Goal: Task Accomplishment & Management: Complete application form

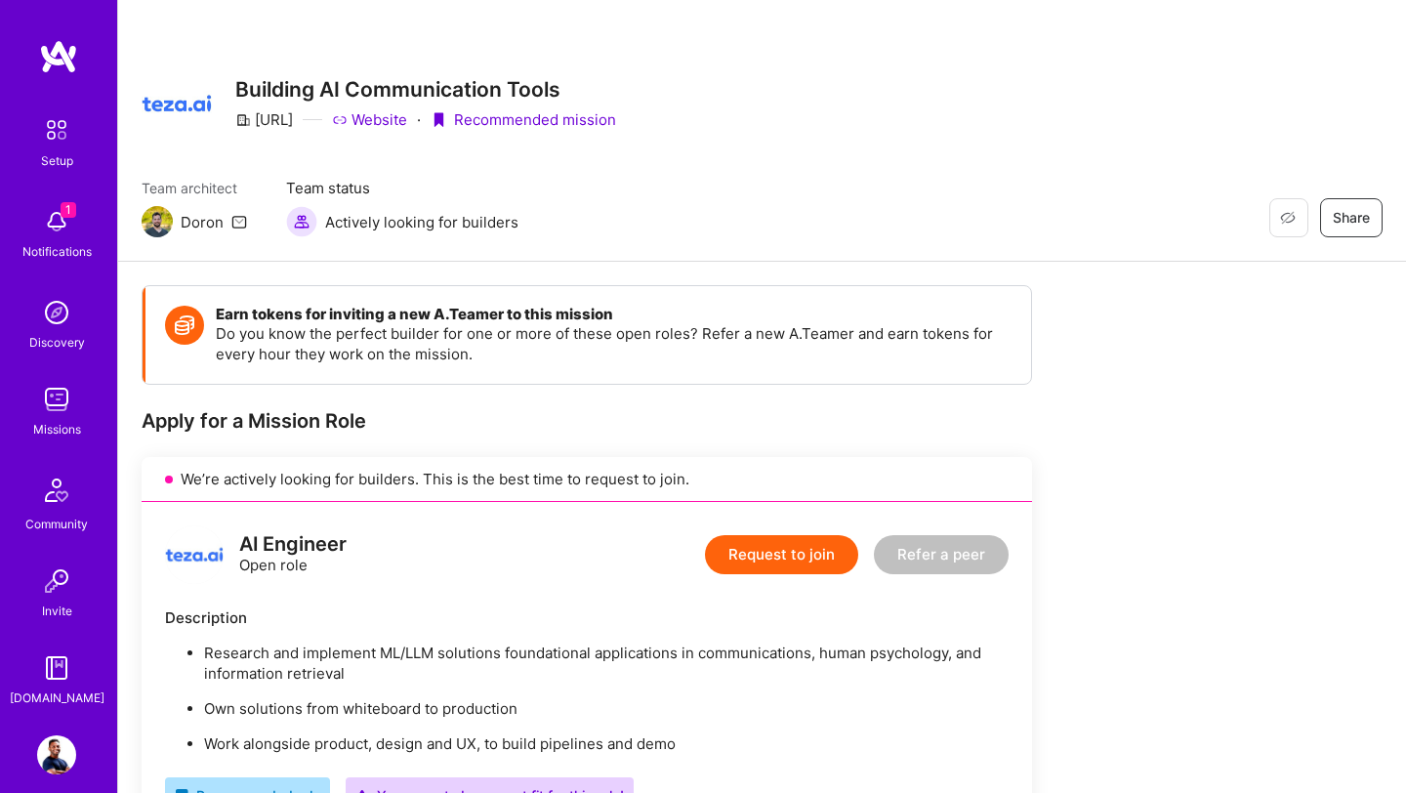
scroll to position [602, 0]
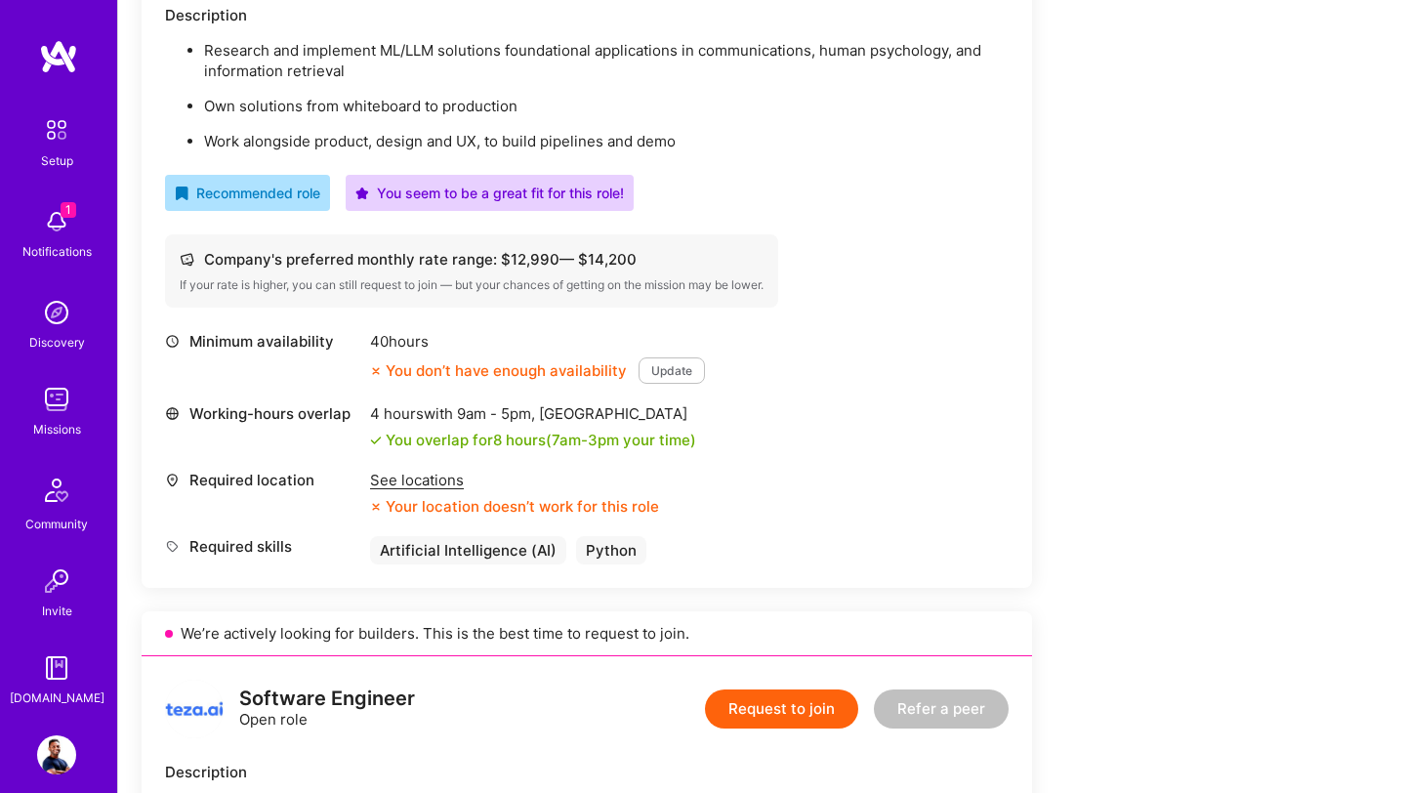
click at [52, 229] on img at bounding box center [56, 221] width 39 height 39
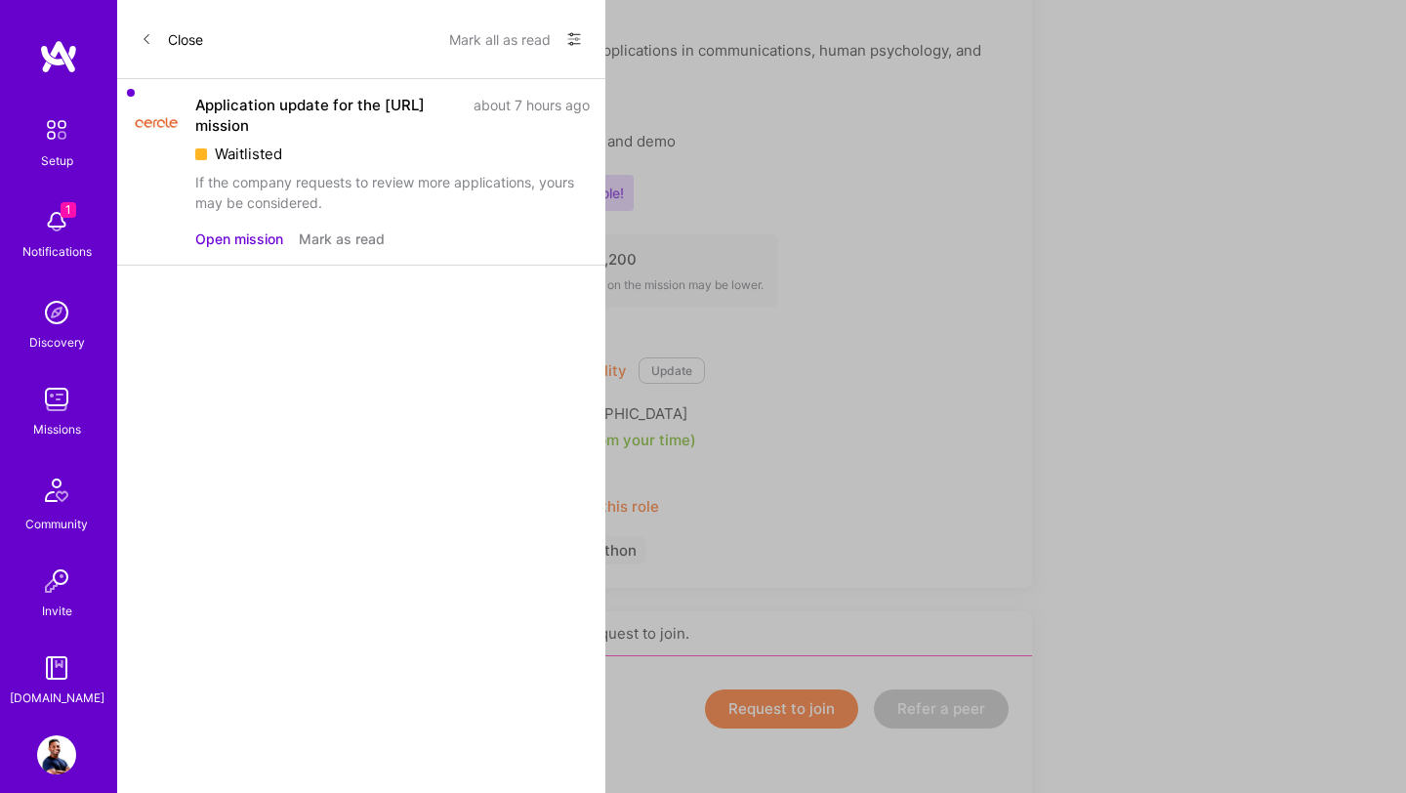
click at [254, 229] on button "Open mission" at bounding box center [239, 238] width 88 height 20
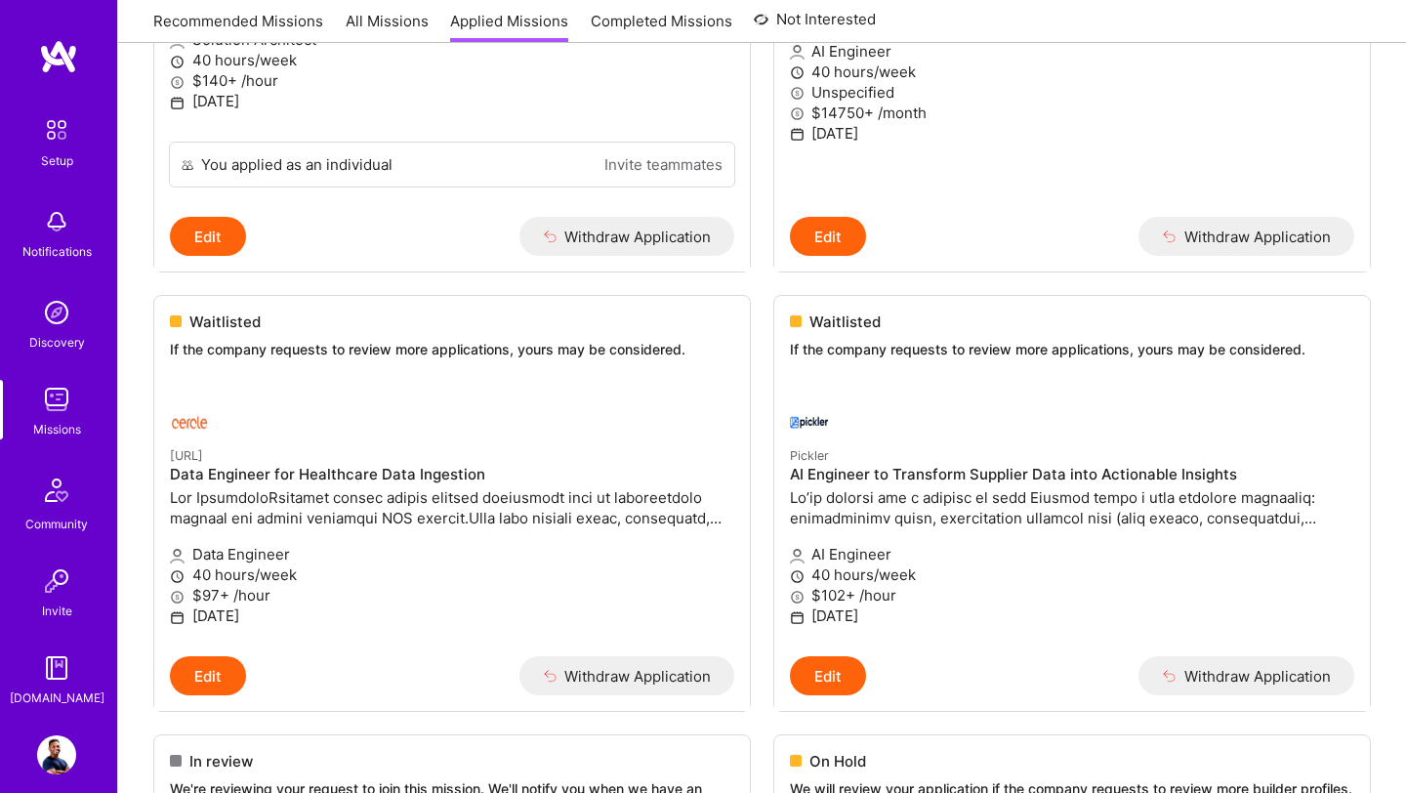
scroll to position [562, 0]
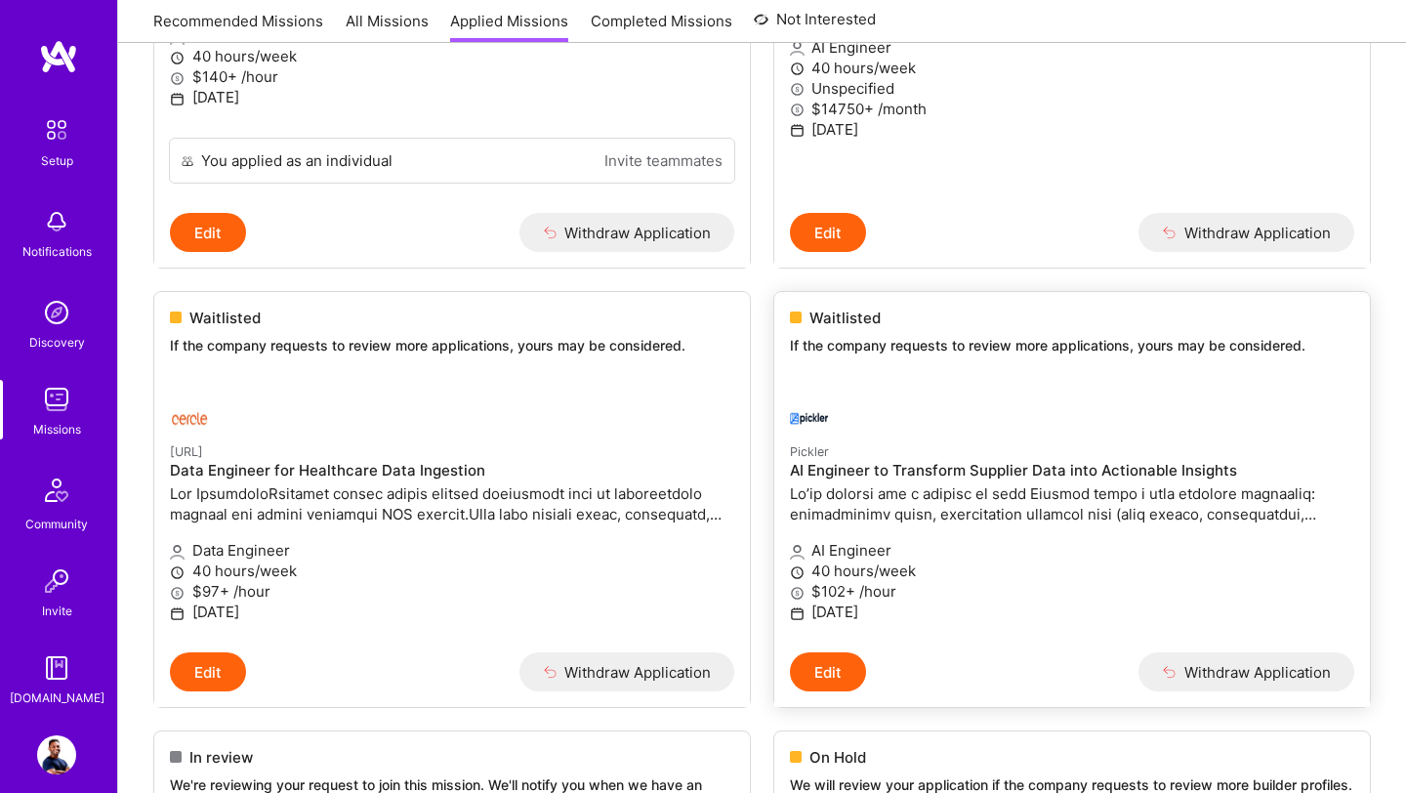
click at [985, 385] on link "Pickler AI Engineer to Transform Supplier Data into Actionable Insights AI Engi…" at bounding box center [1071, 515] width 595 height 274
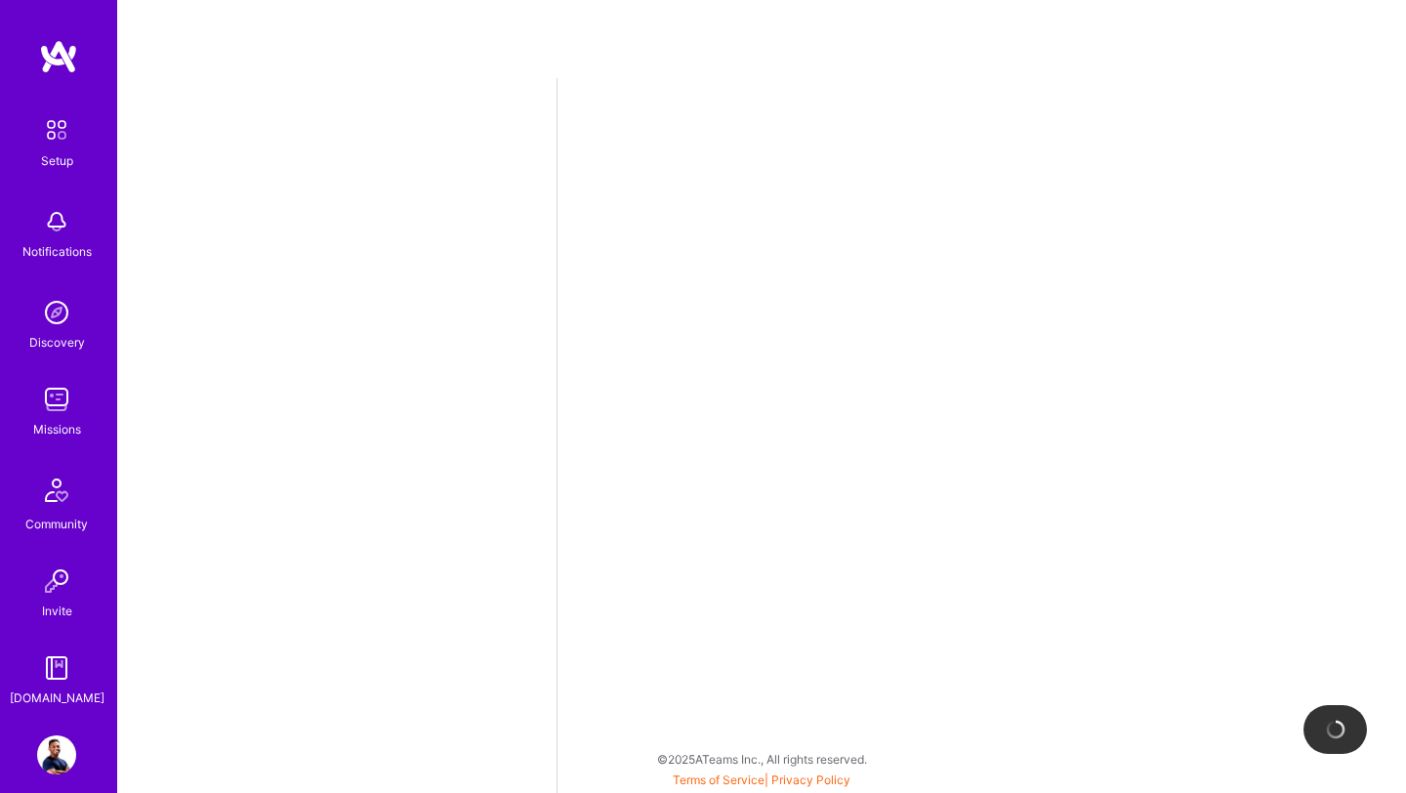
select select "US"
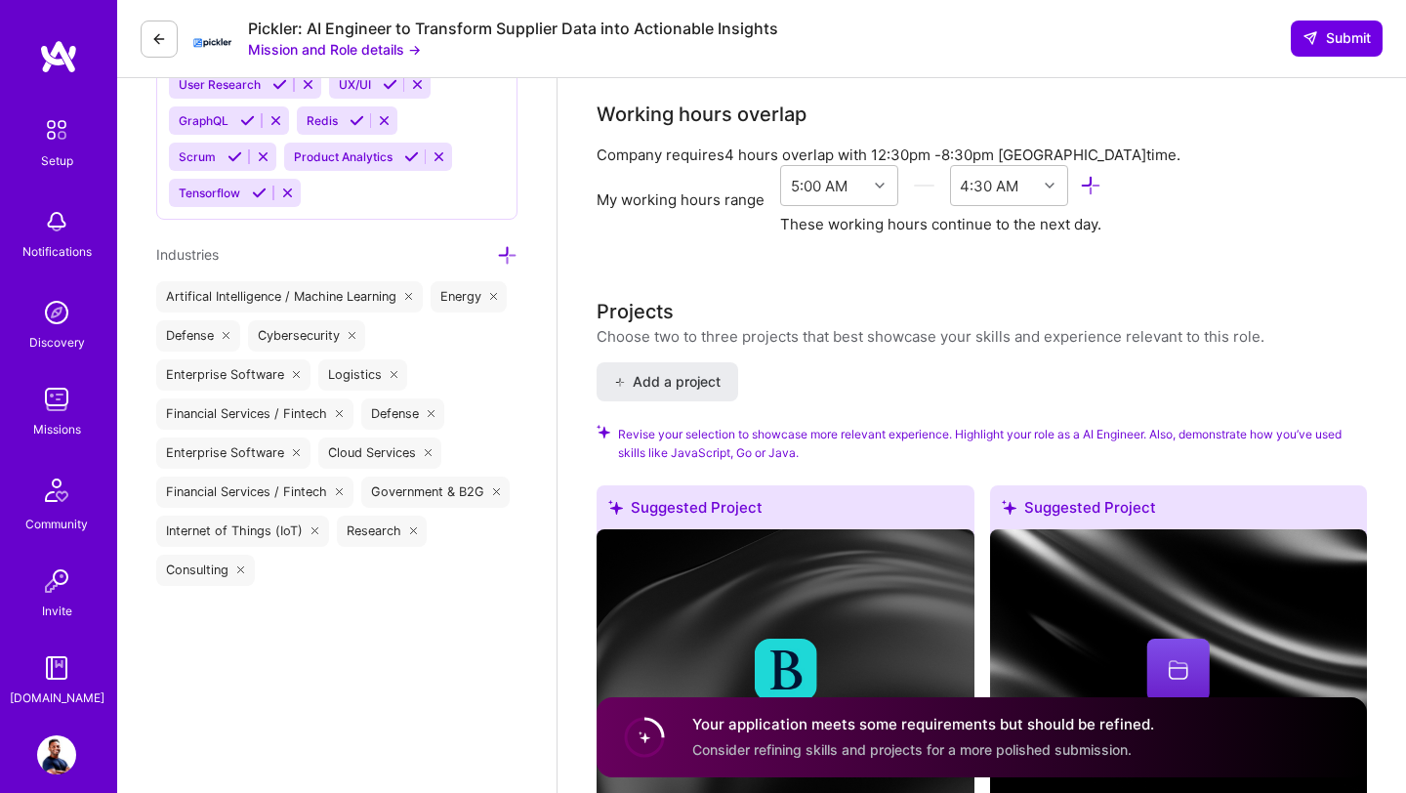
scroll to position [2417, 0]
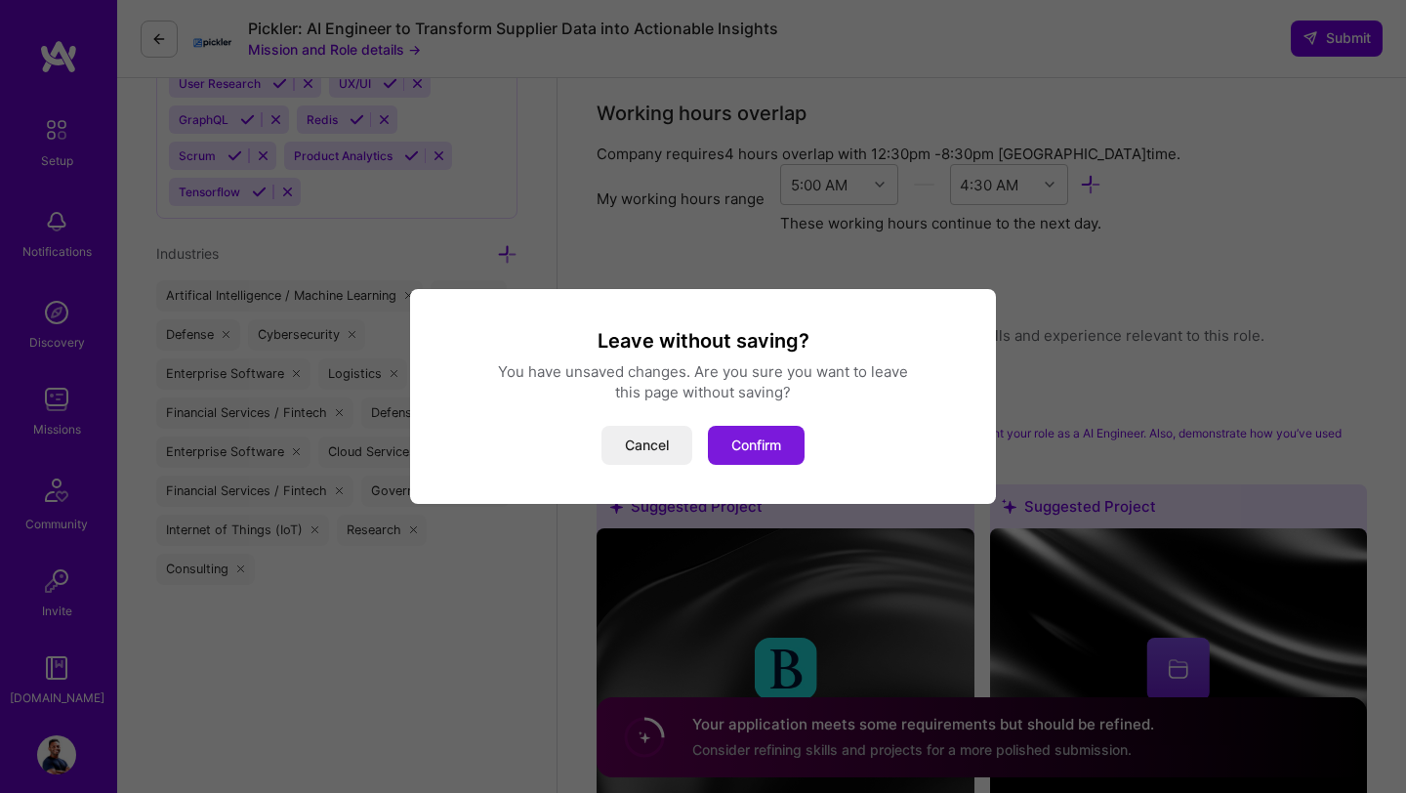
click at [777, 439] on button "Confirm" at bounding box center [756, 445] width 97 height 39
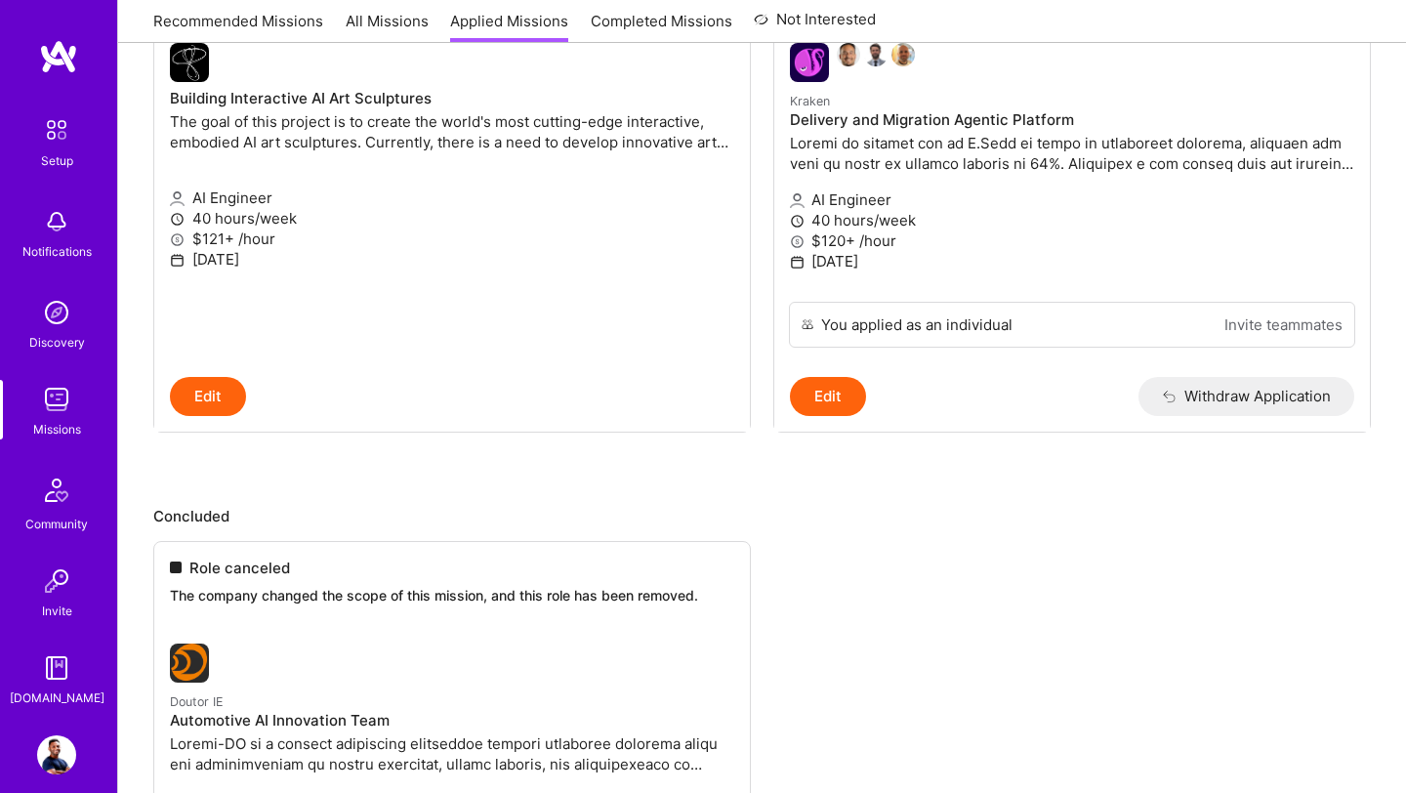
scroll to position [1728, 0]
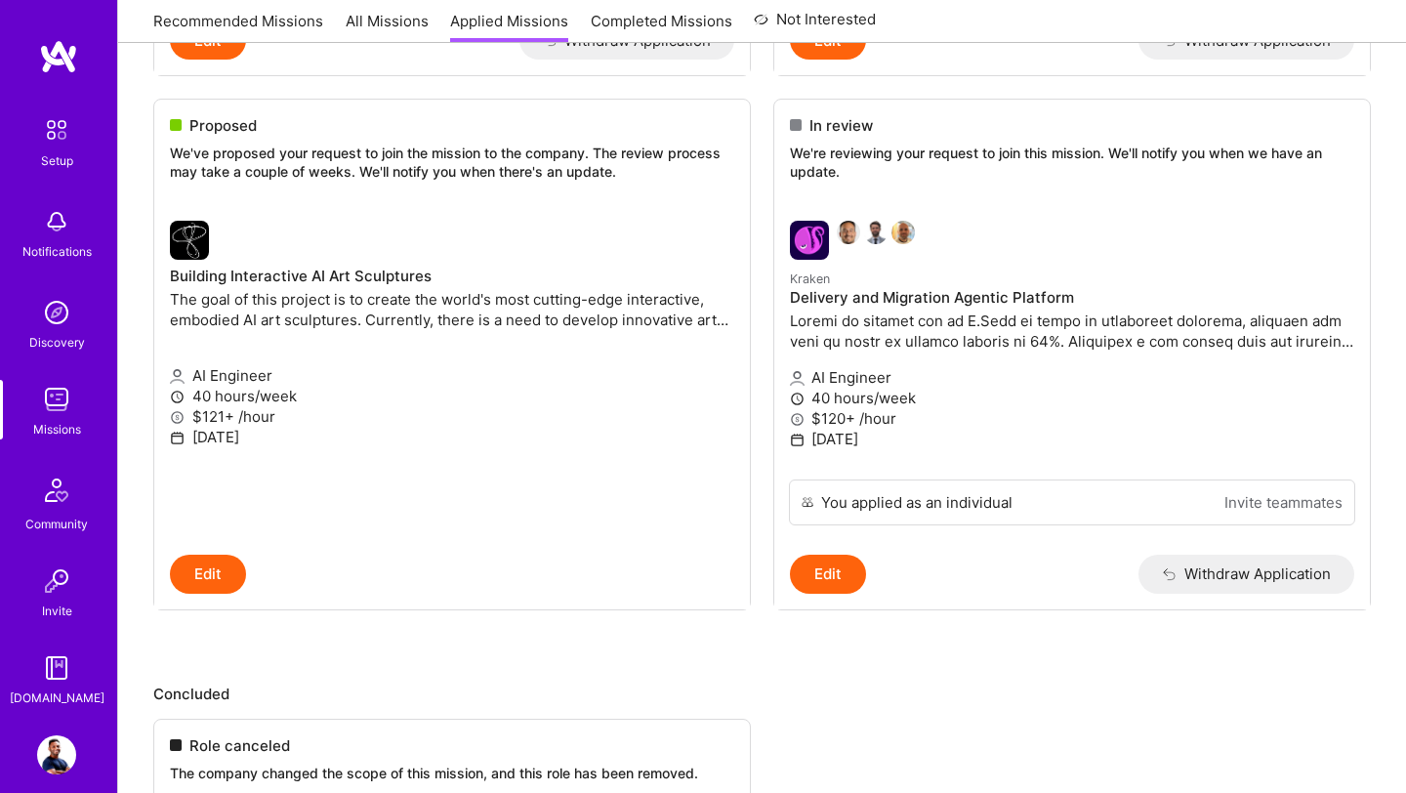
click at [54, 400] on img at bounding box center [56, 399] width 39 height 39
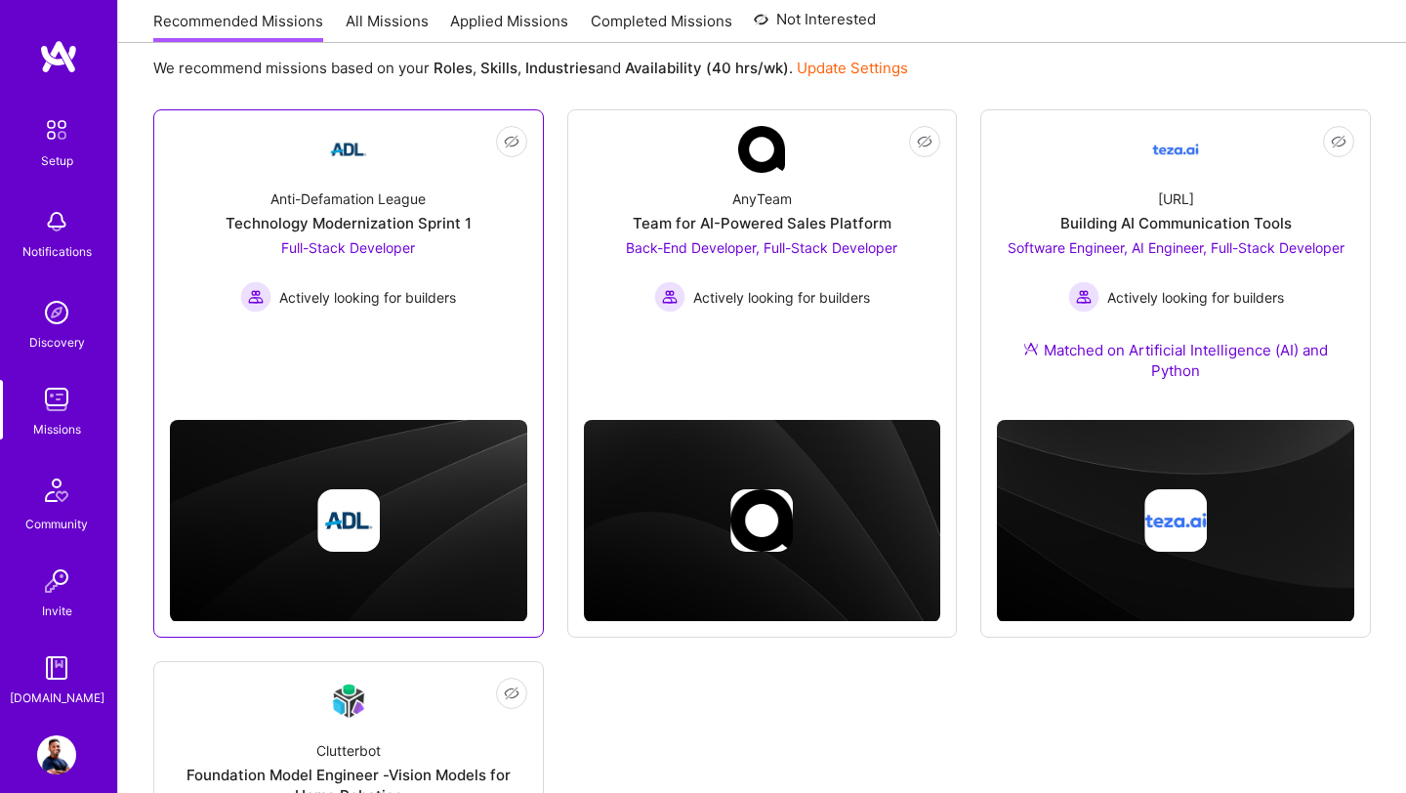
scroll to position [224, 0]
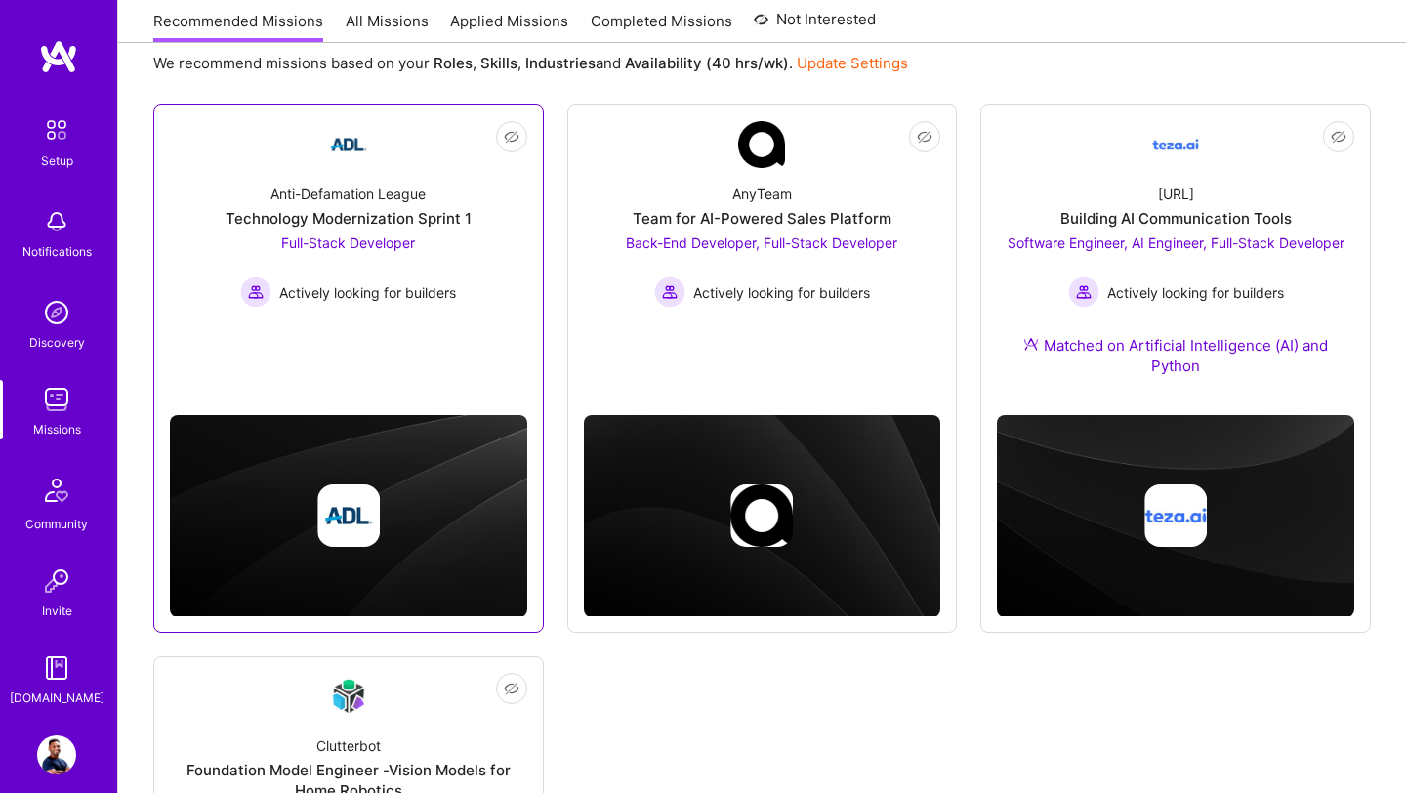
click at [337, 224] on div "Technology Modernization Sprint 1" at bounding box center [348, 218] width 246 height 20
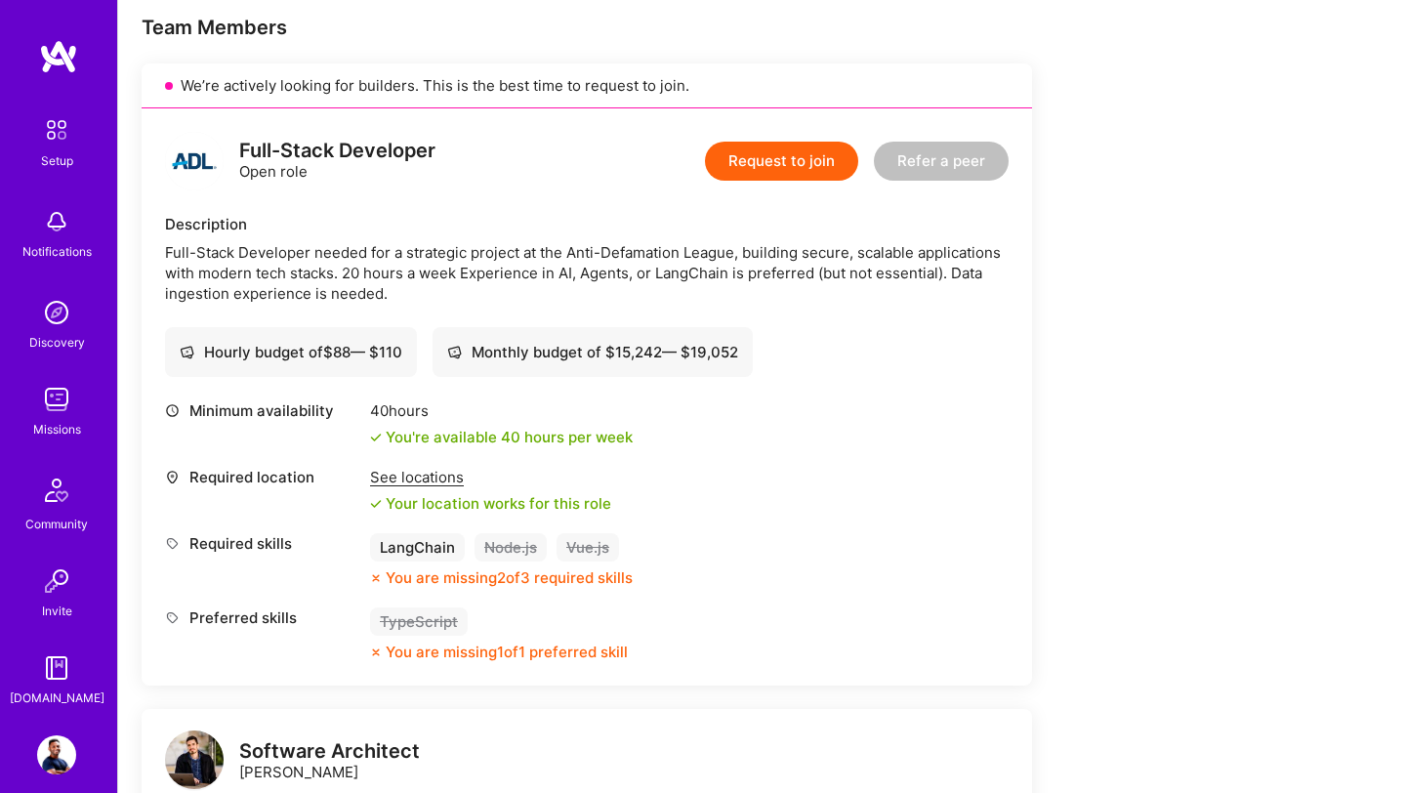
scroll to position [395, 0]
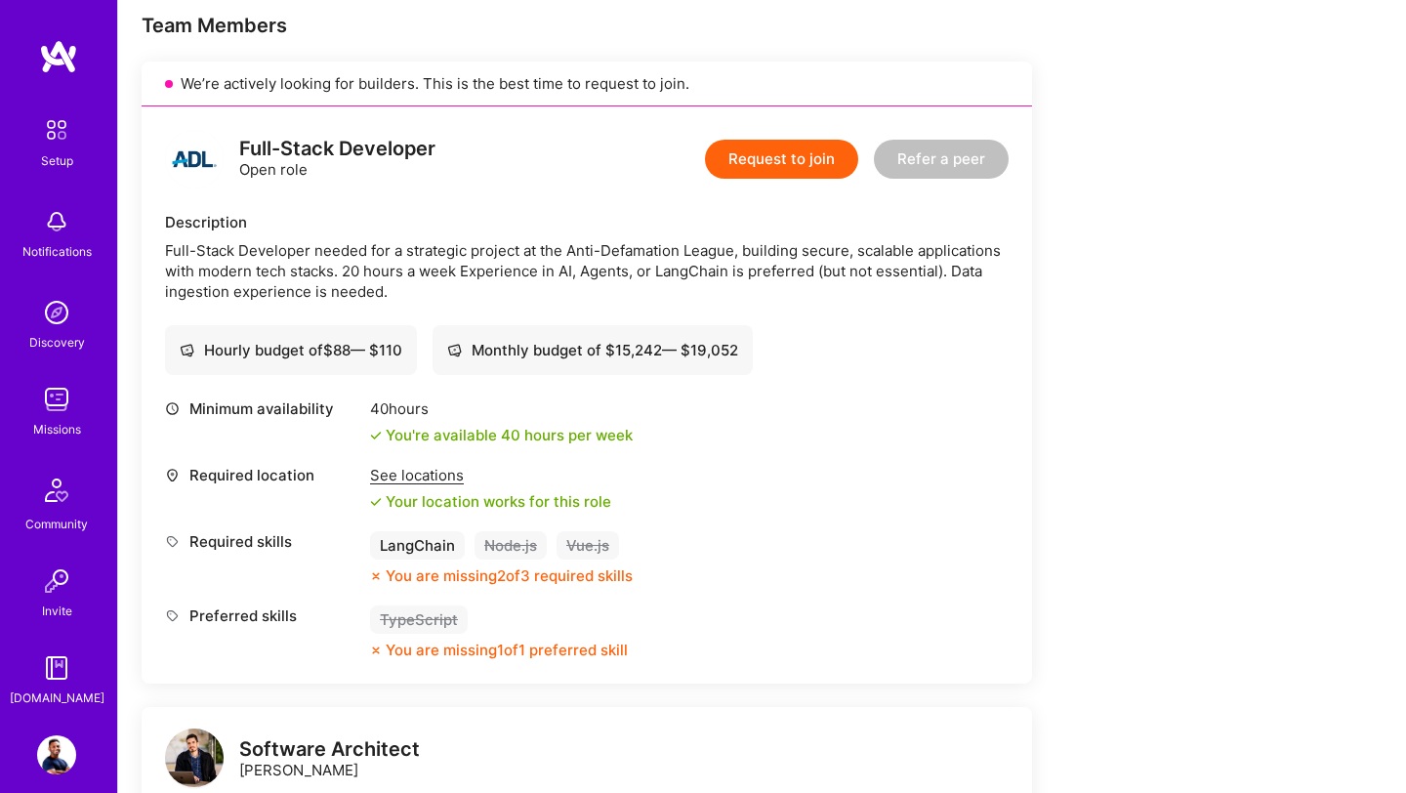
click at [52, 396] on img at bounding box center [56, 399] width 39 height 39
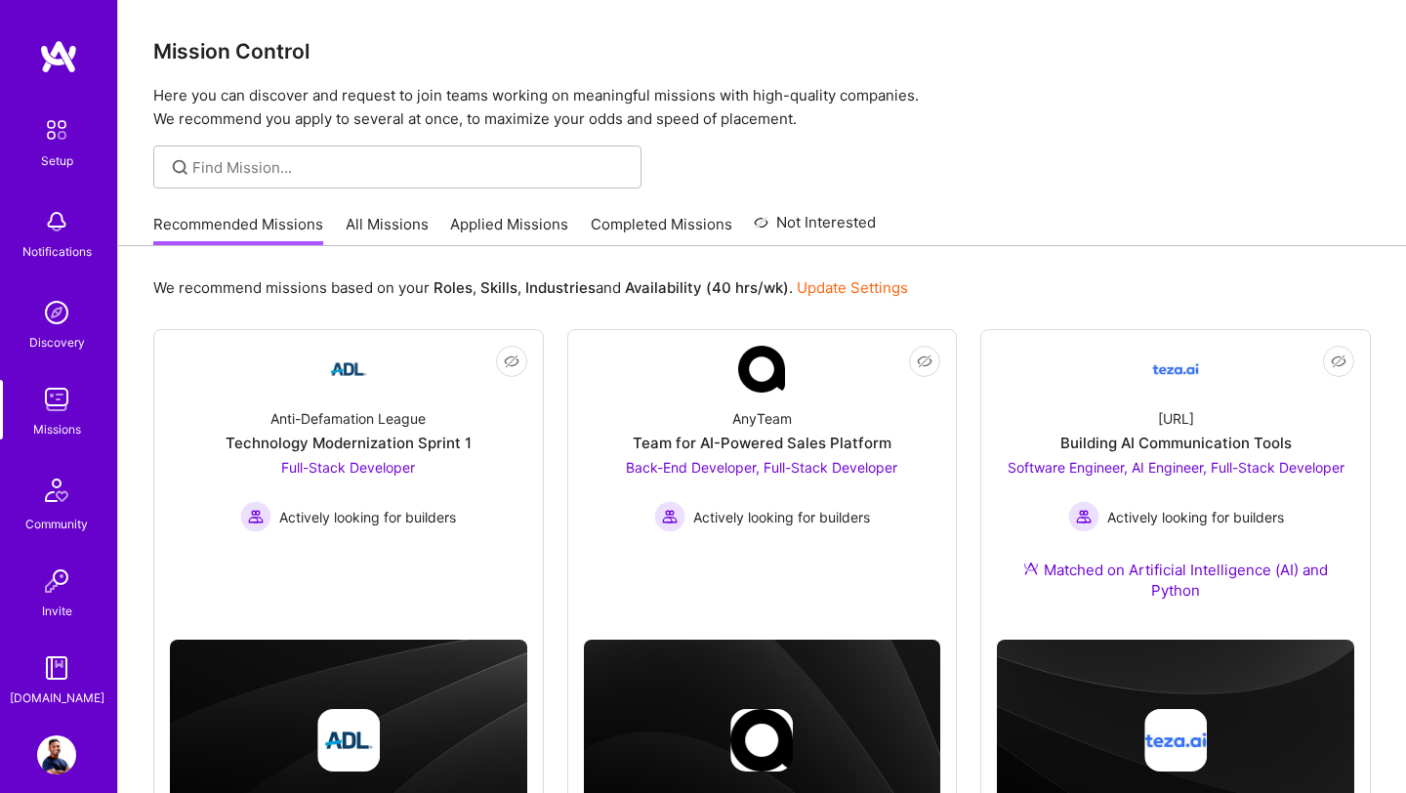
click at [60, 689] on div "[DOMAIN_NAME]" at bounding box center [57, 697] width 95 height 20
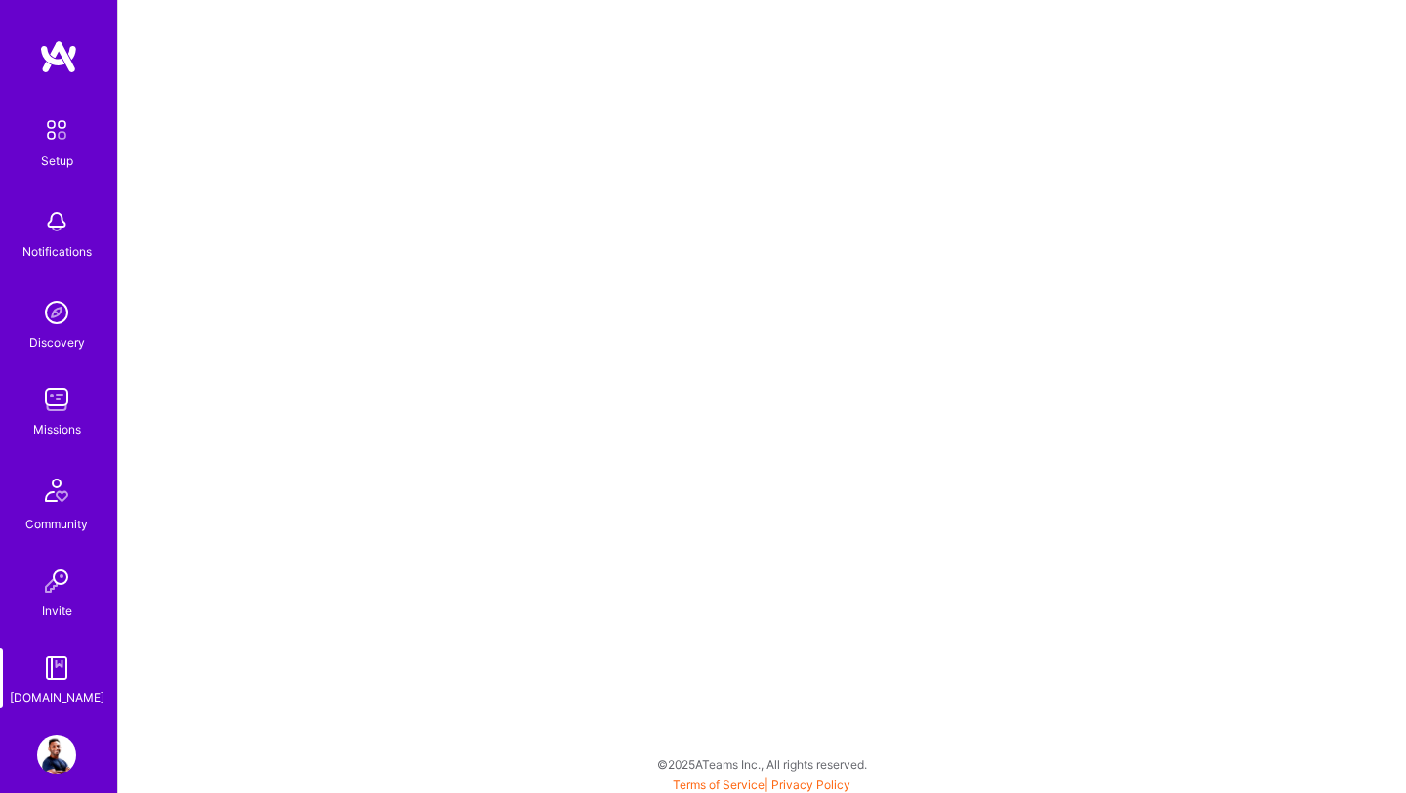
click at [57, 747] on img at bounding box center [56, 754] width 39 height 39
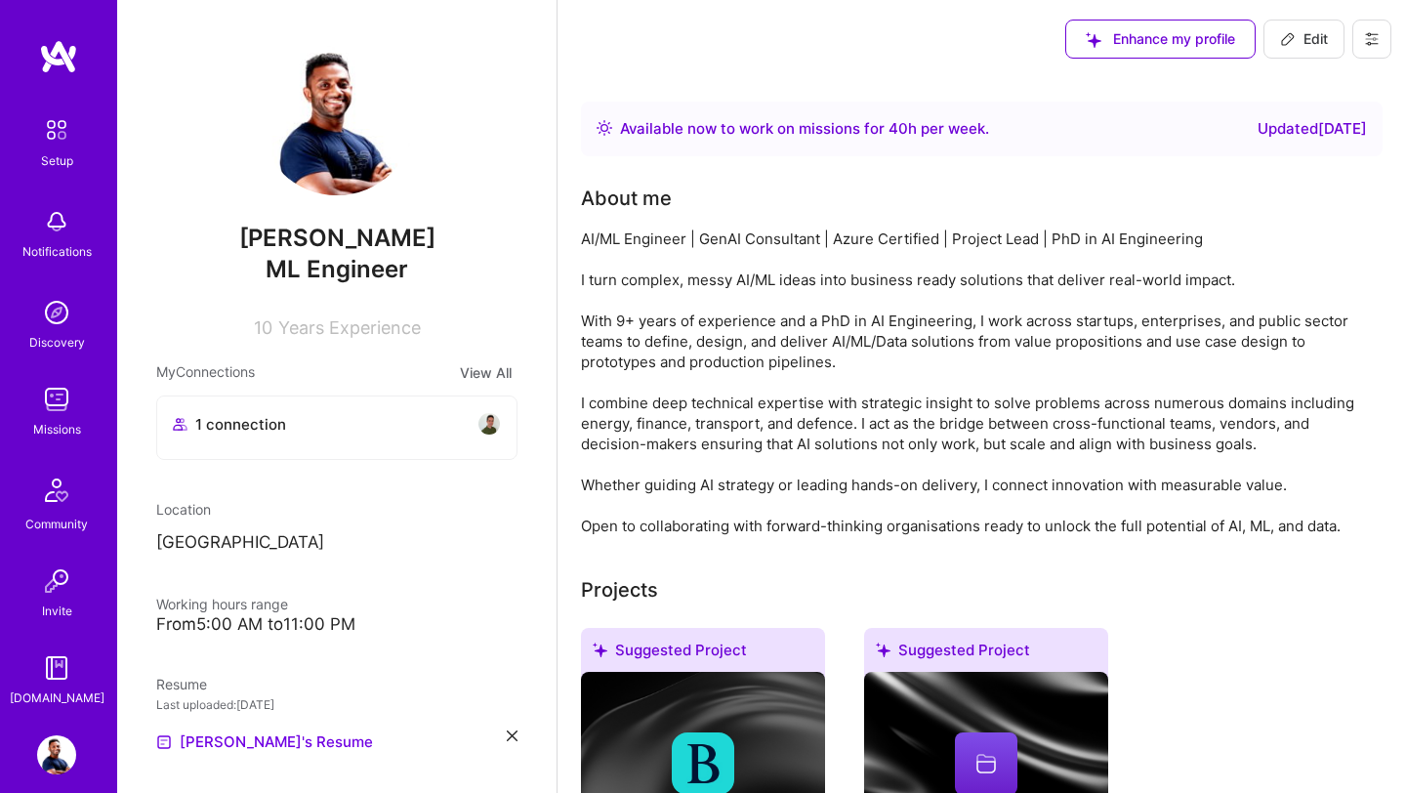
click at [56, 404] on img at bounding box center [56, 399] width 39 height 39
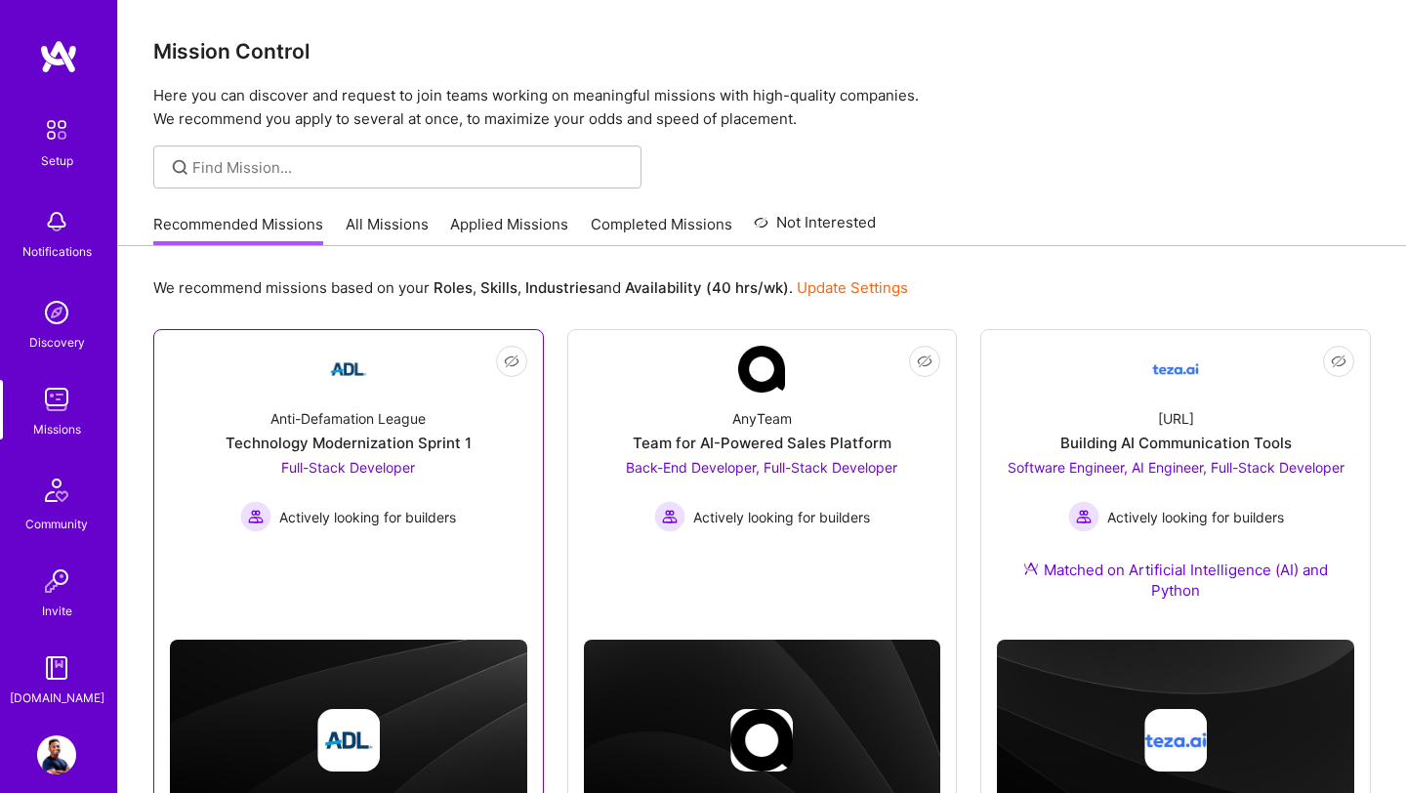
click at [350, 443] on div "Technology Modernization Sprint 1" at bounding box center [348, 442] width 246 height 20
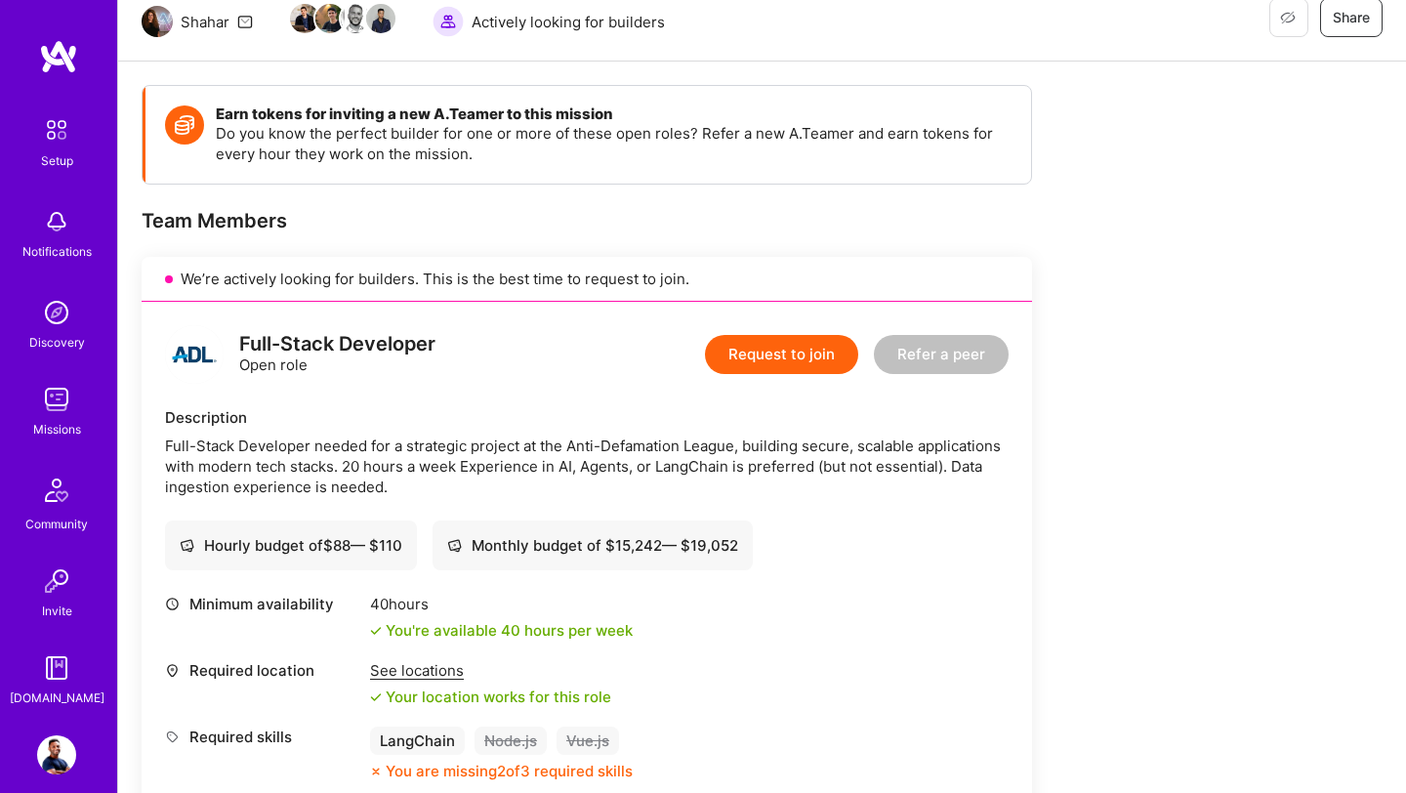
scroll to position [231, 0]
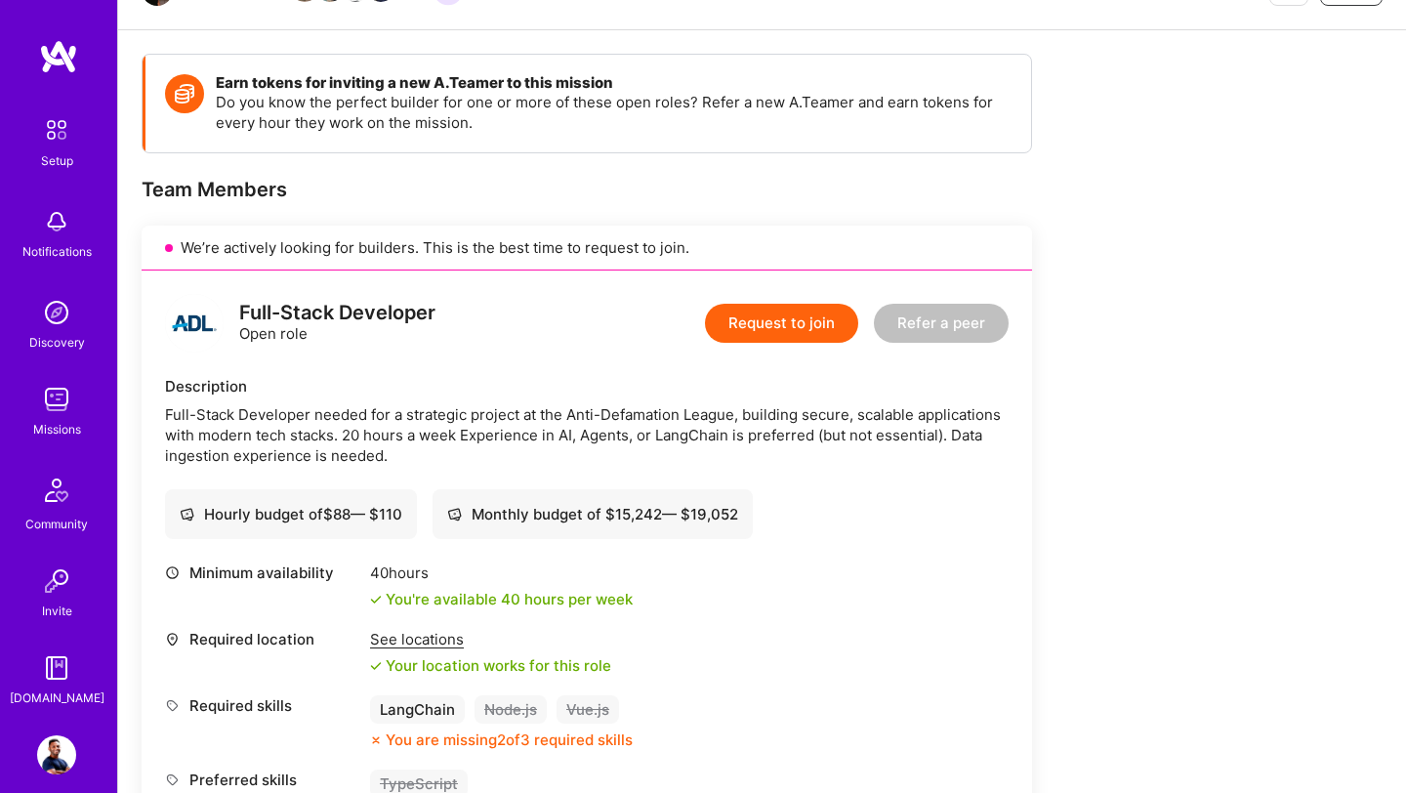
click at [809, 331] on button "Request to join" at bounding box center [781, 323] width 153 height 39
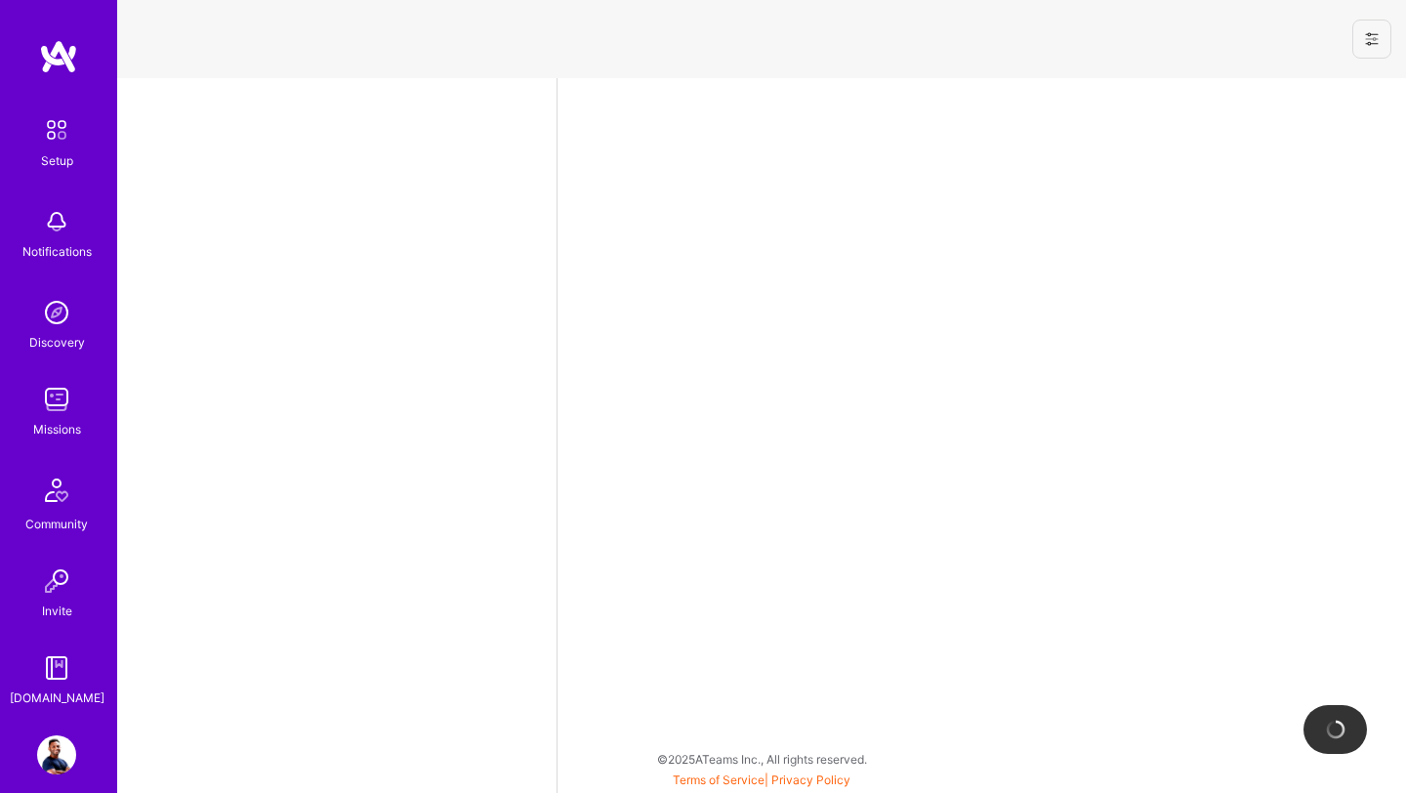
select select "US"
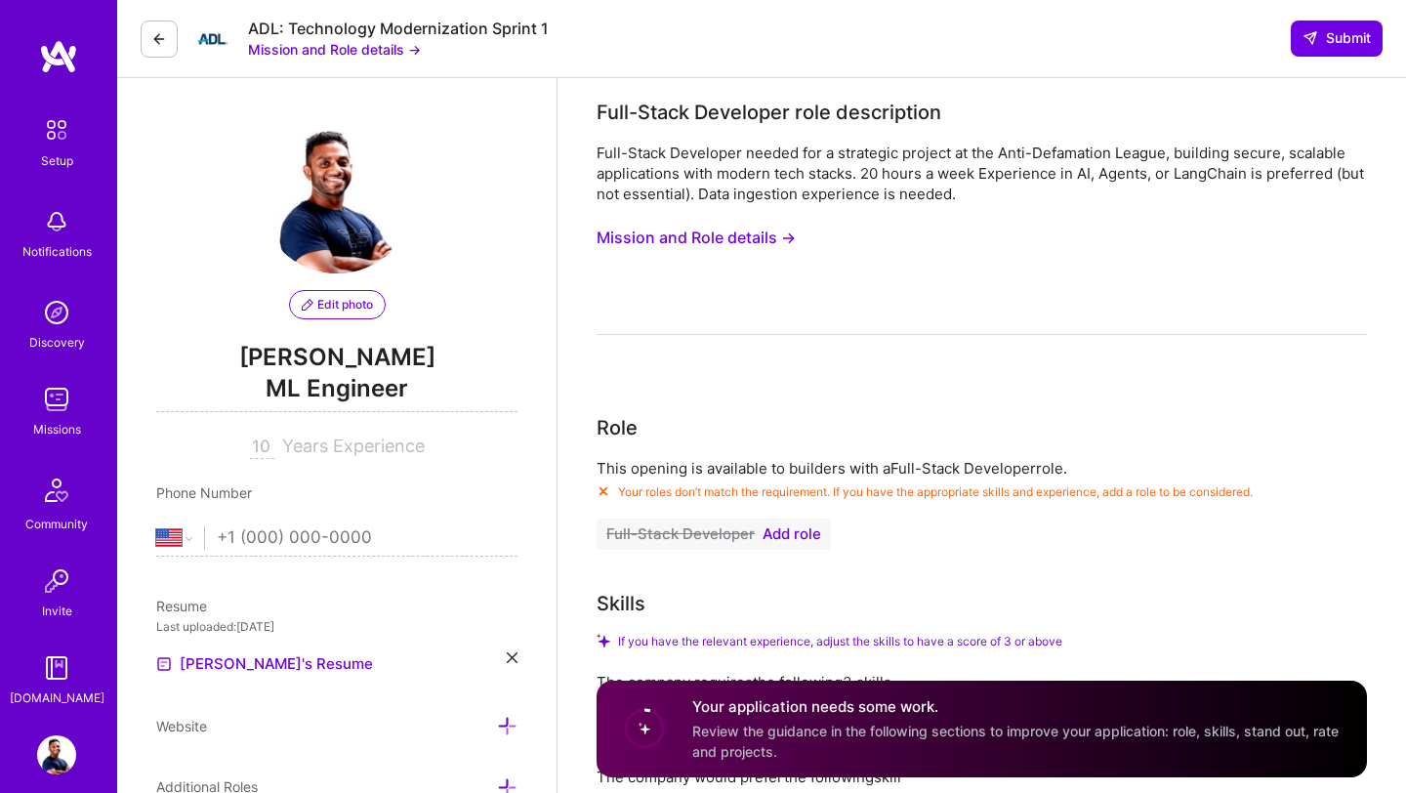
click at [166, 35] on icon at bounding box center [159, 39] width 16 height 16
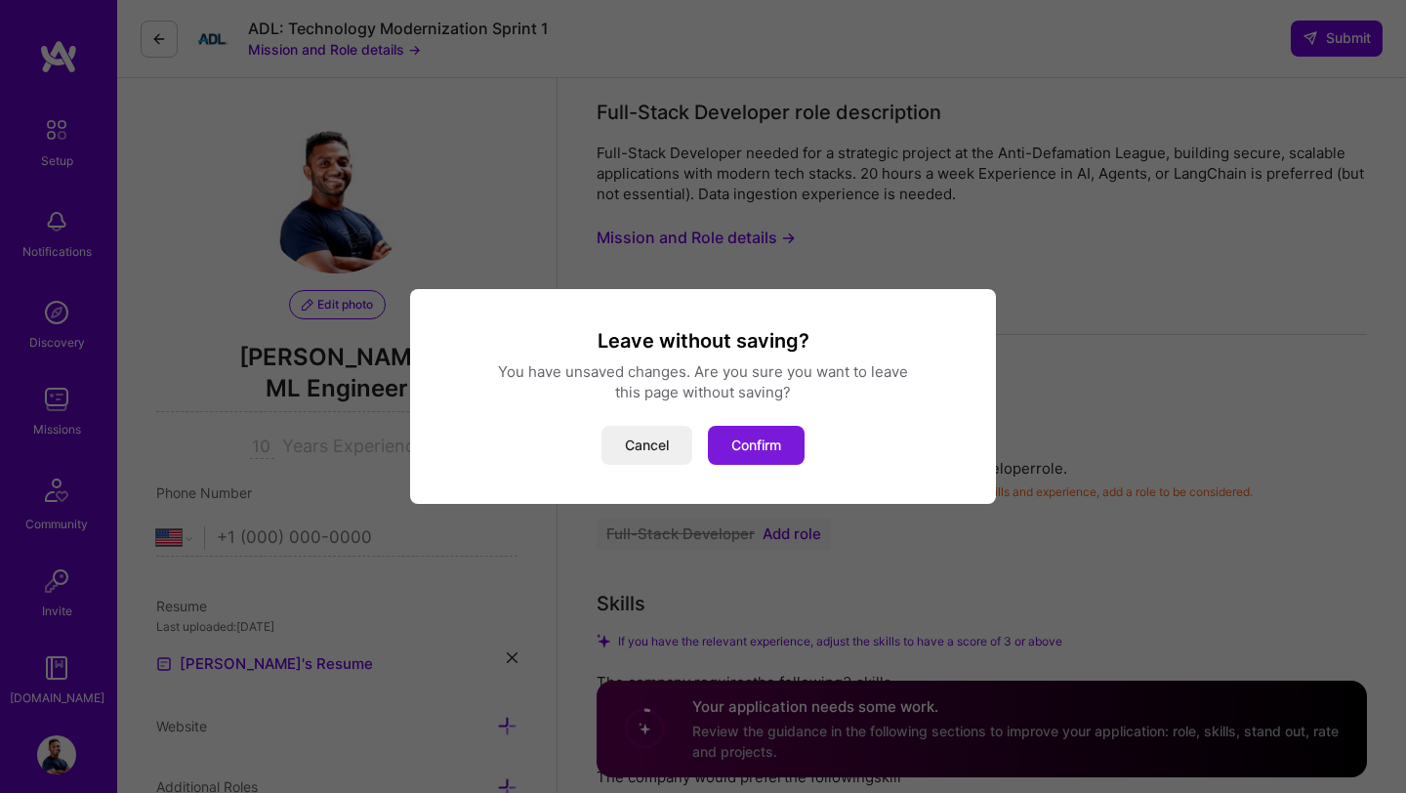
click at [768, 446] on button "Confirm" at bounding box center [756, 445] width 97 height 39
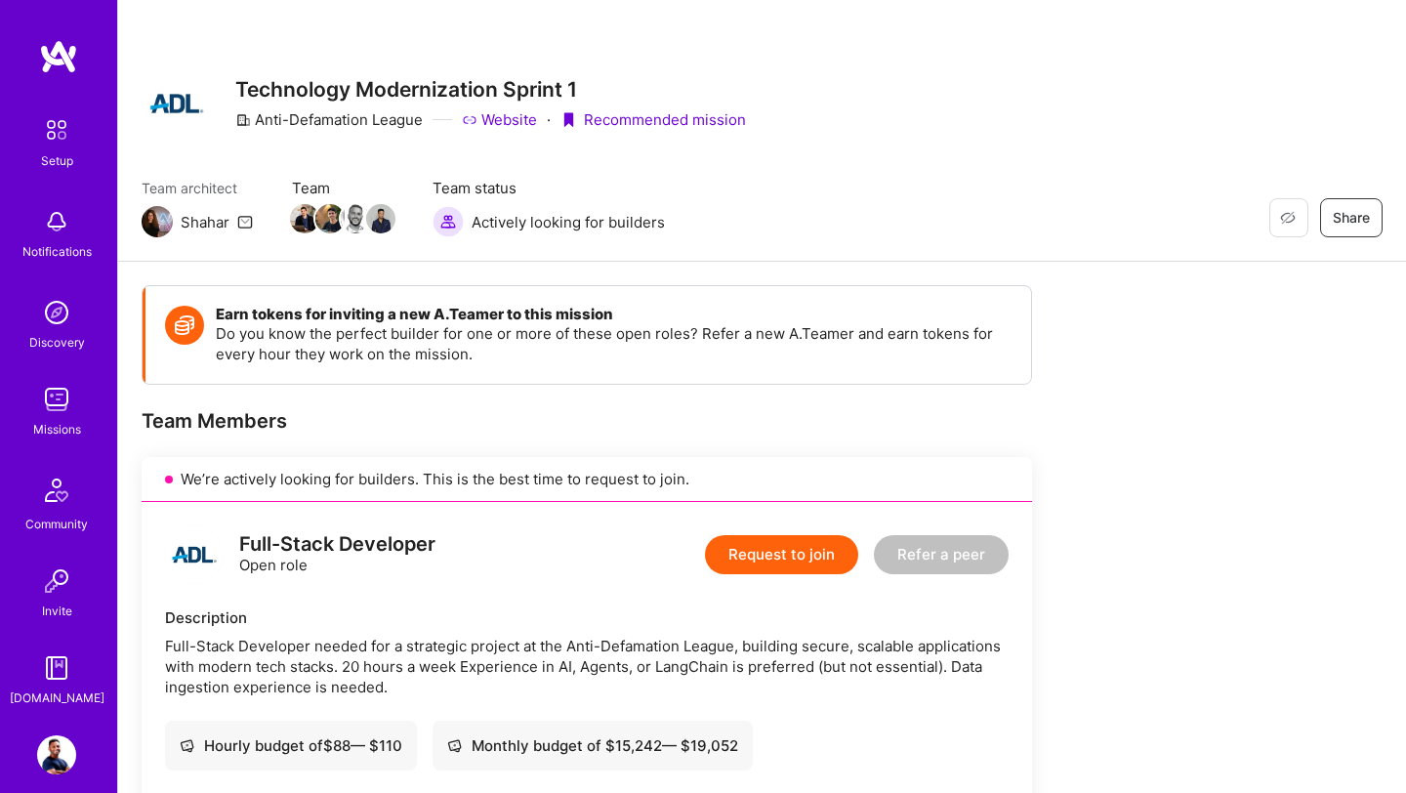
click at [56, 405] on img at bounding box center [56, 399] width 39 height 39
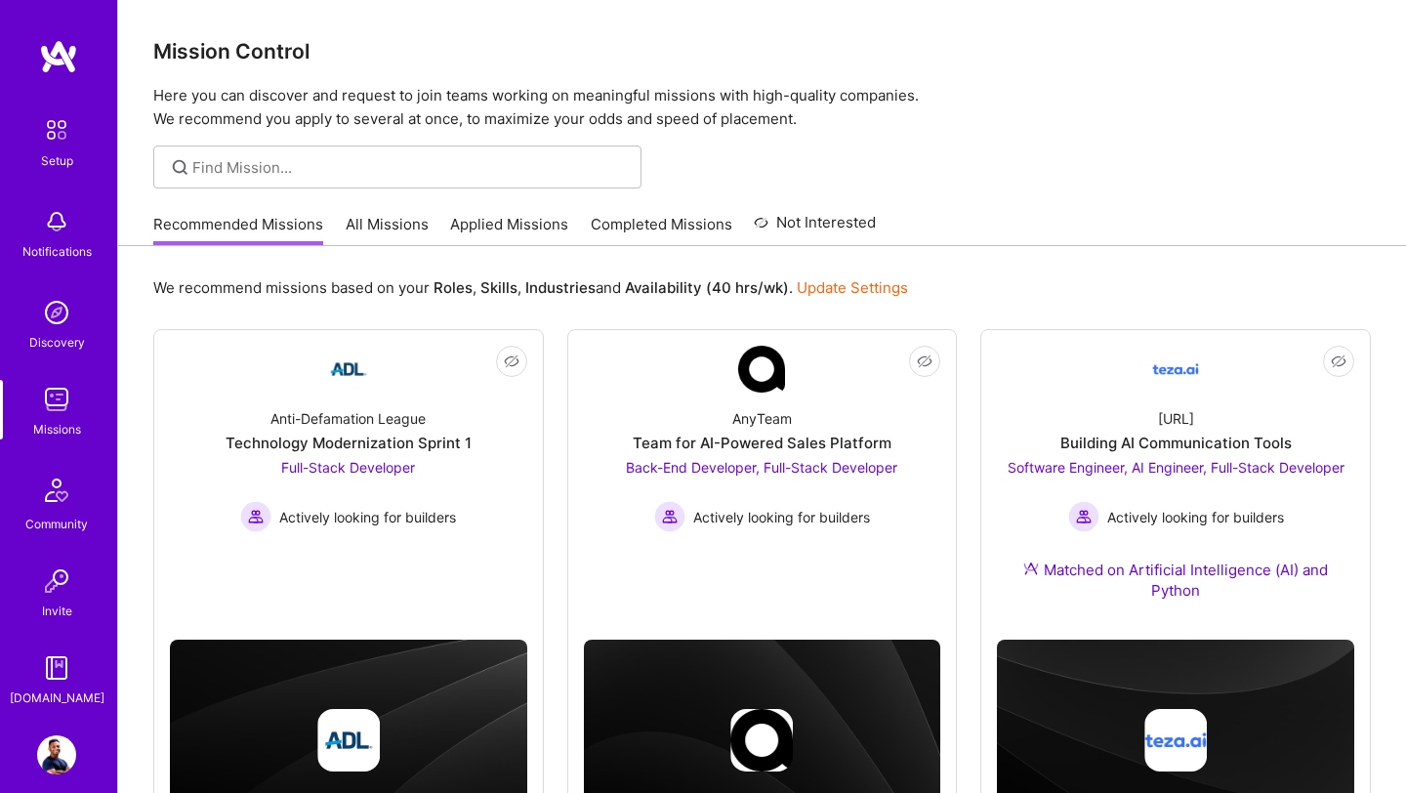
click at [50, 682] on img at bounding box center [56, 667] width 39 height 39
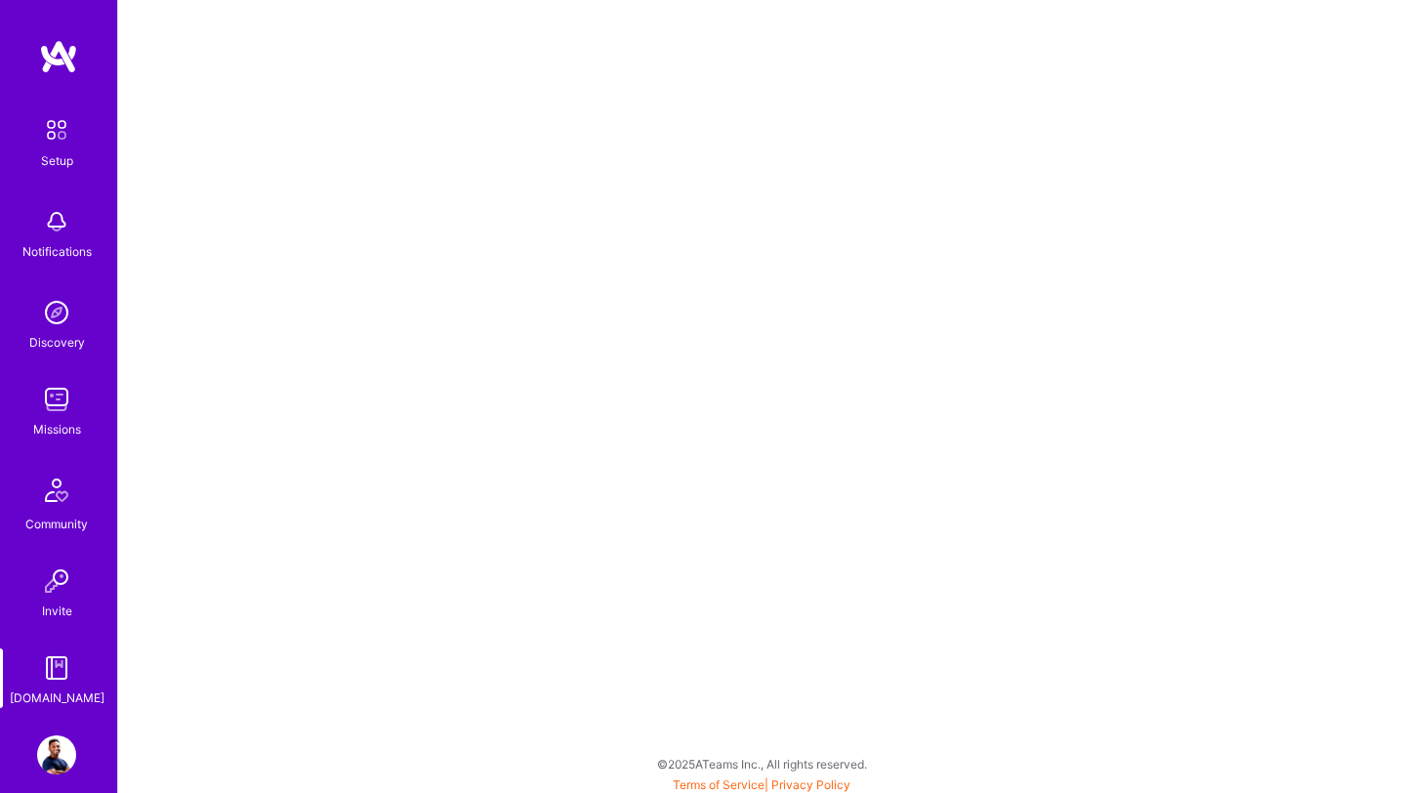
click at [53, 399] on img at bounding box center [56, 399] width 39 height 39
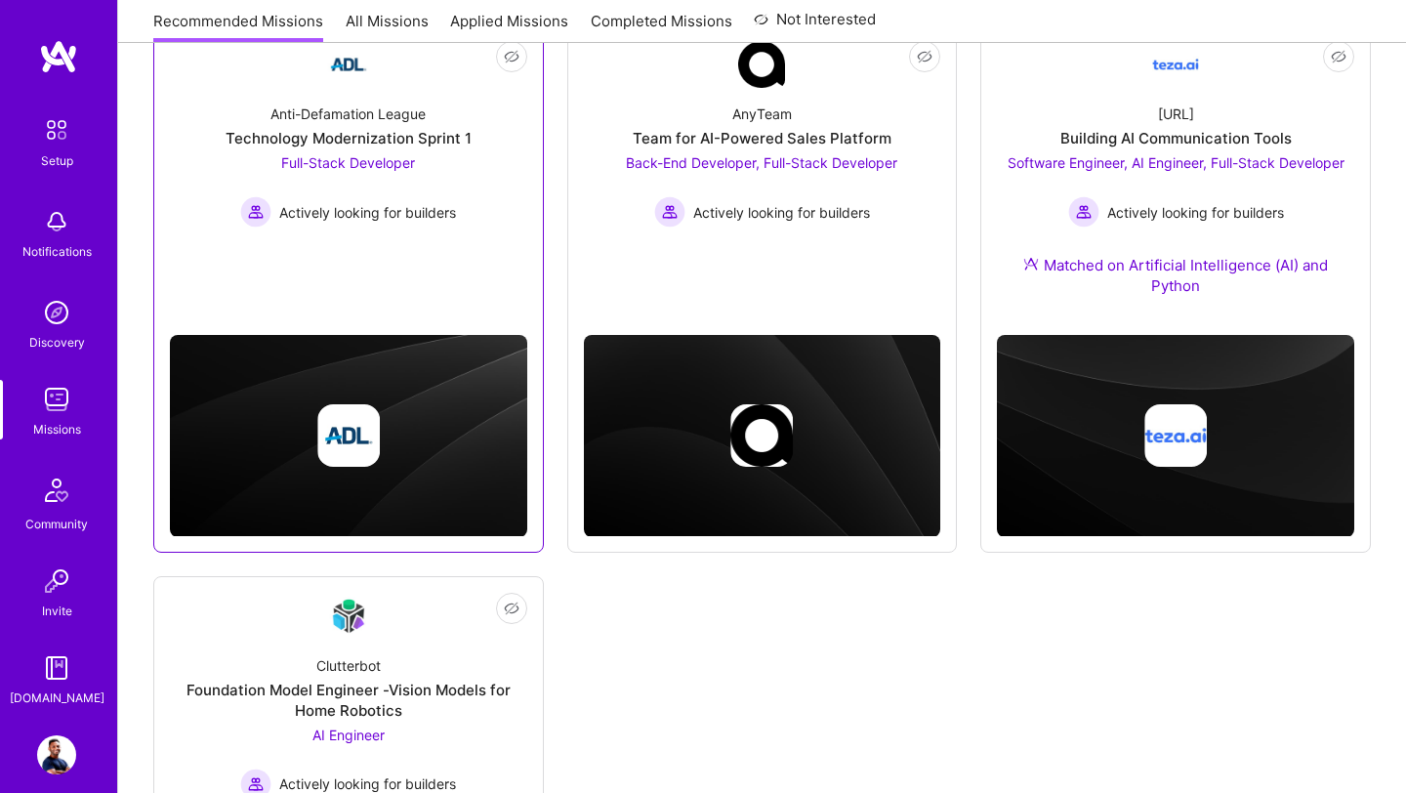
scroll to position [304, 0]
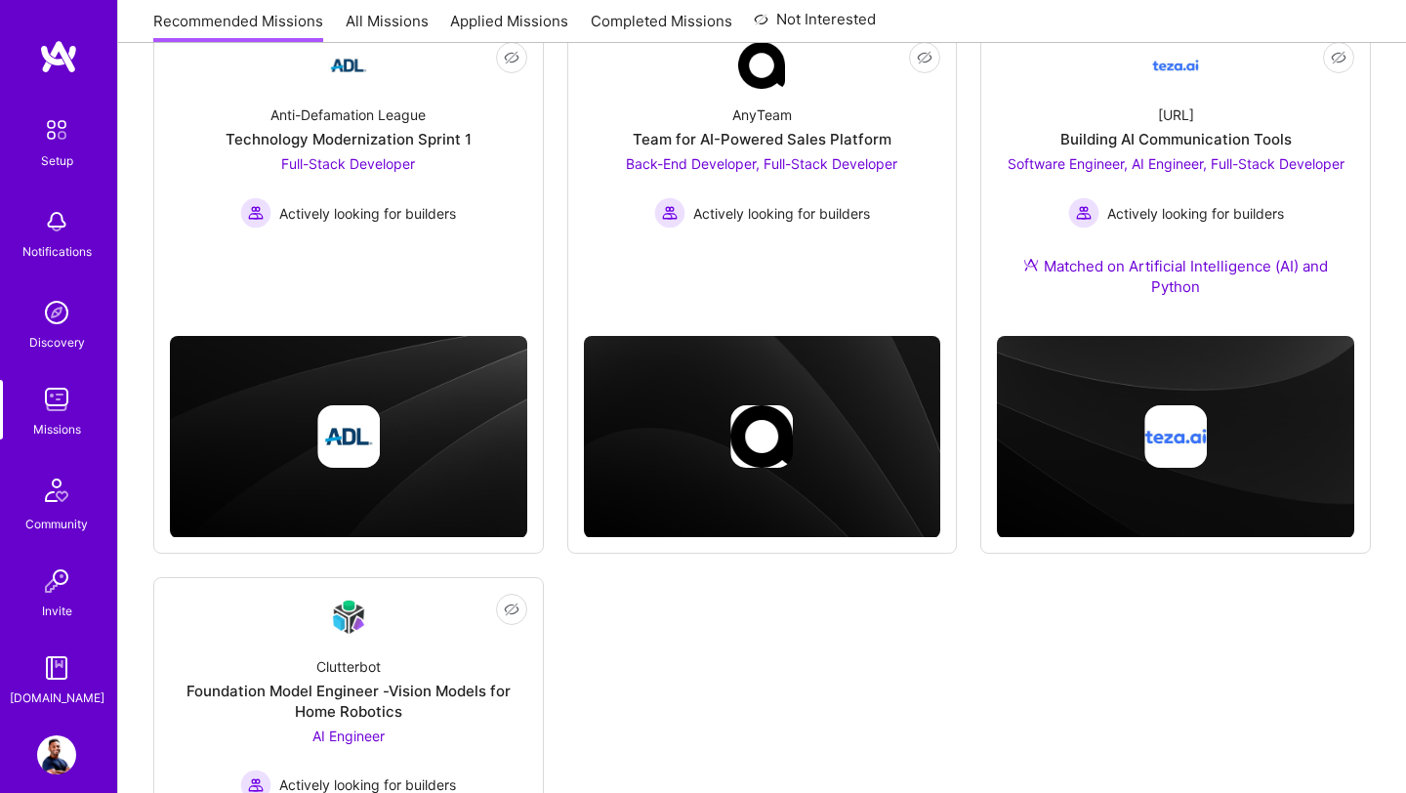
click at [373, 13] on link "All Missions" at bounding box center [387, 27] width 83 height 32
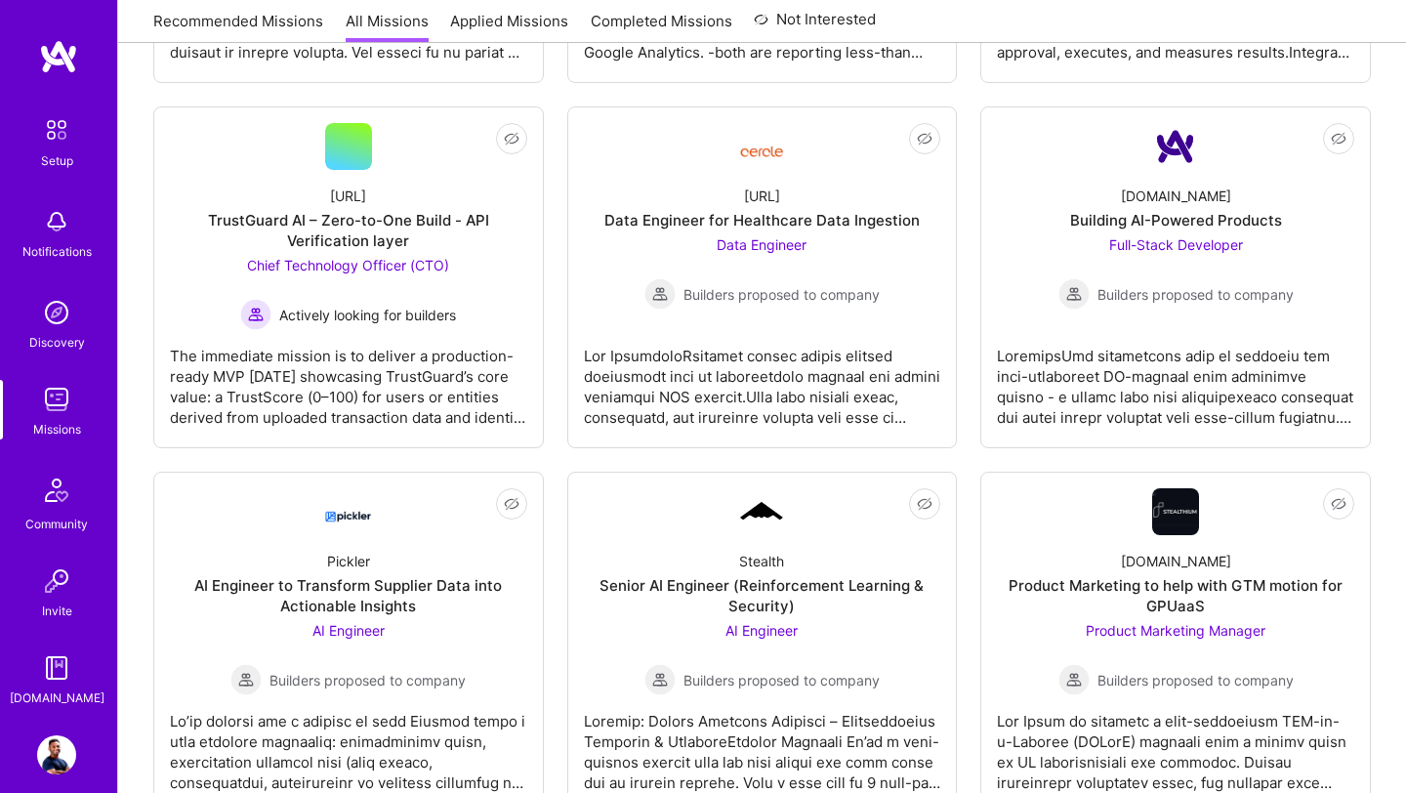
scroll to position [1000, 0]
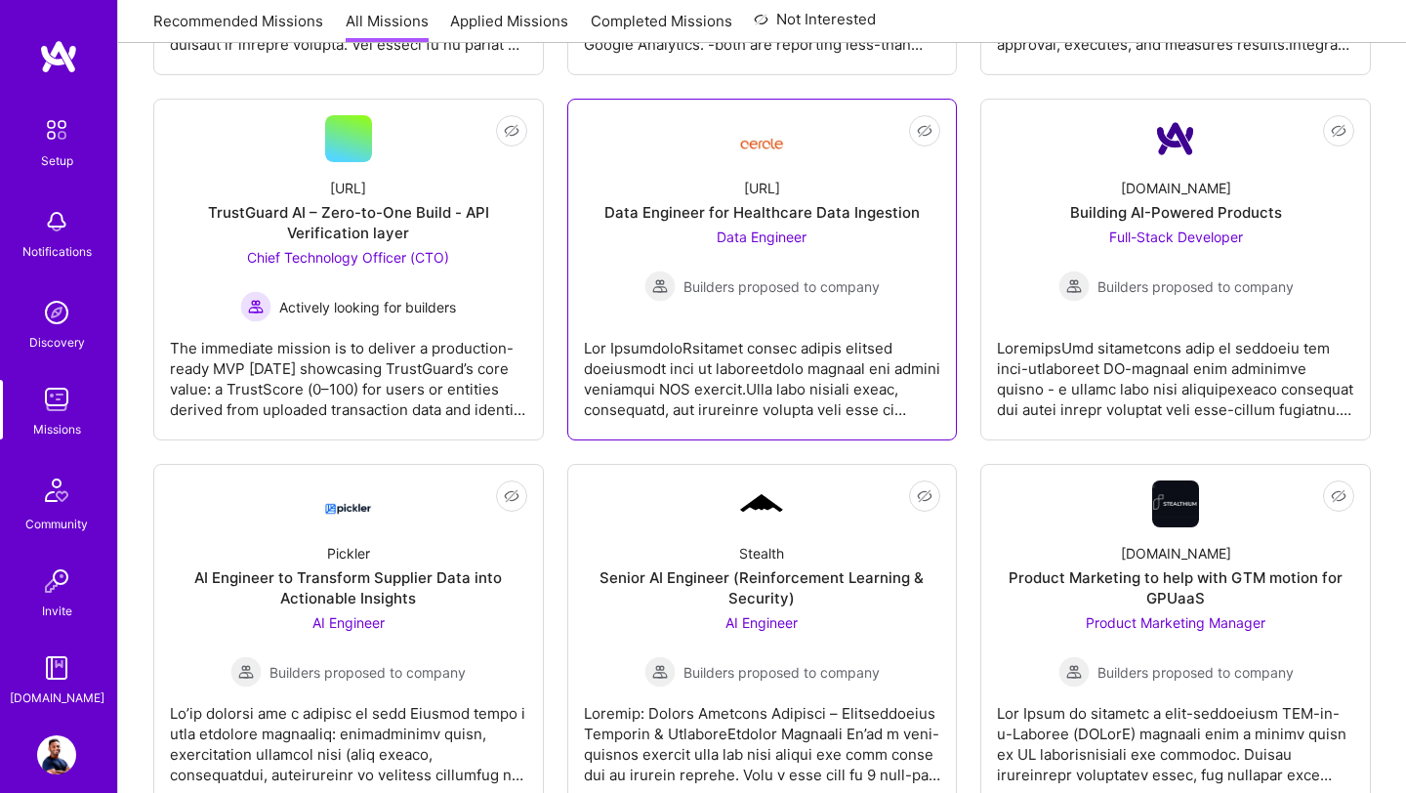
click at [737, 230] on span "Data Engineer" at bounding box center [761, 236] width 90 height 17
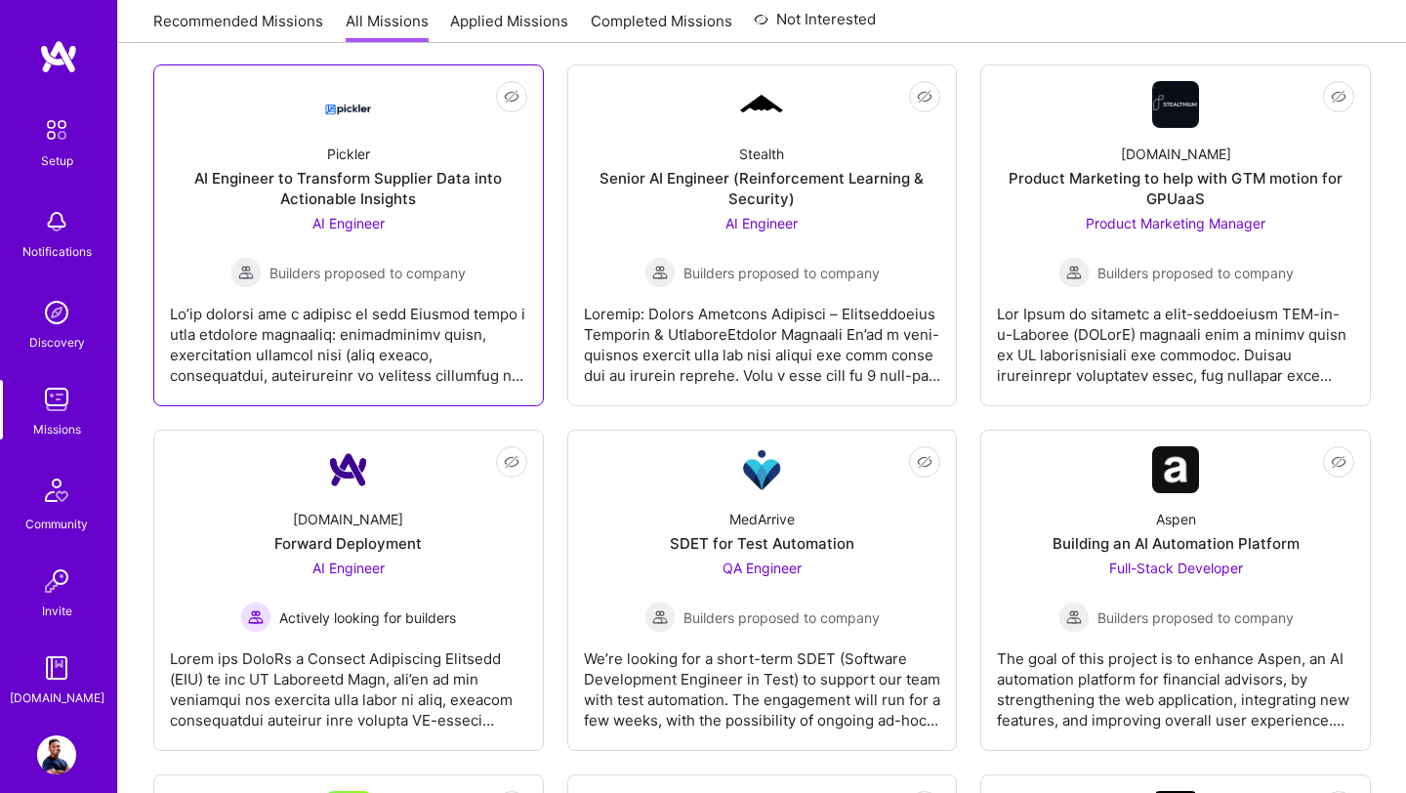
scroll to position [1408, 0]
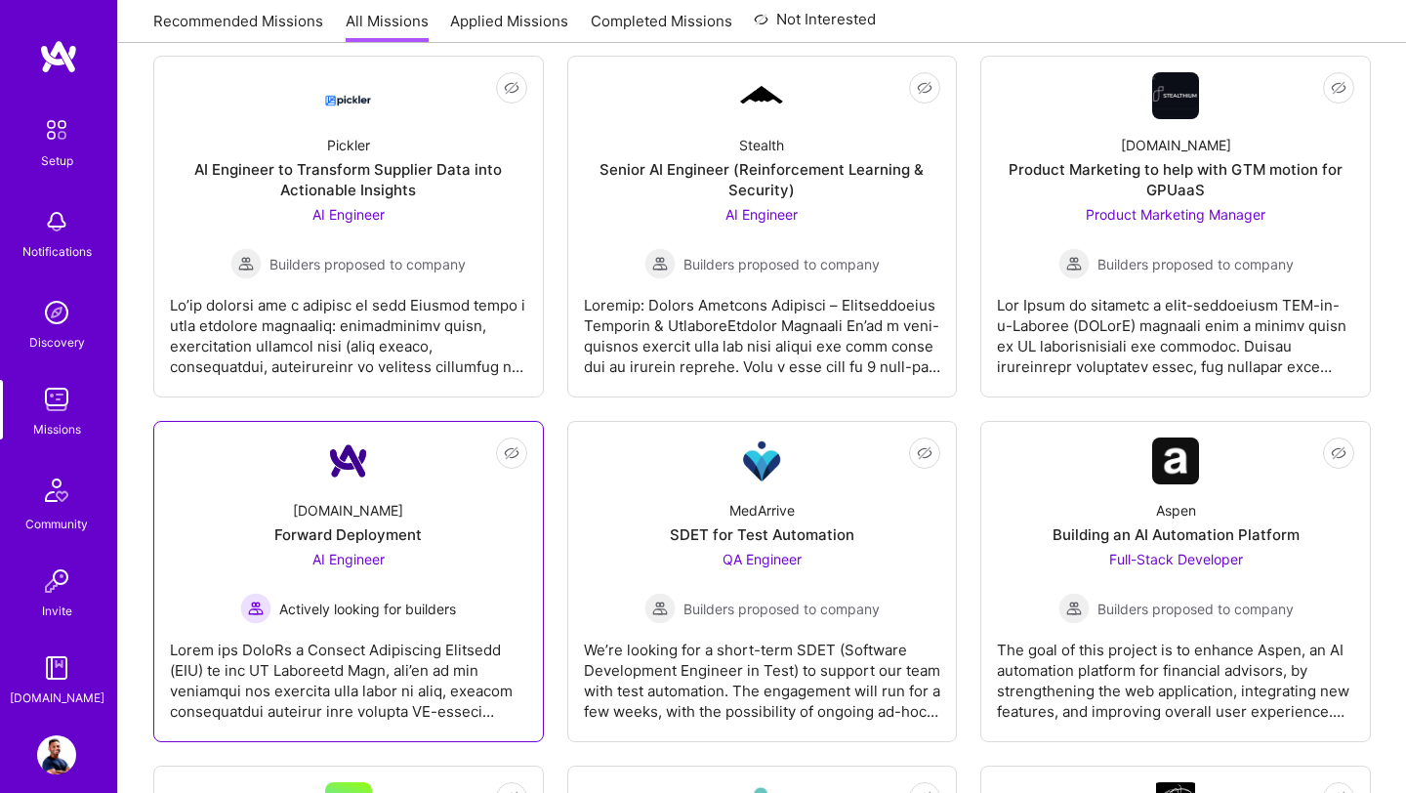
click at [397, 546] on div "[DOMAIN_NAME] Forward Deployment AI Engineer Actively looking for builders" at bounding box center [348, 554] width 357 height 140
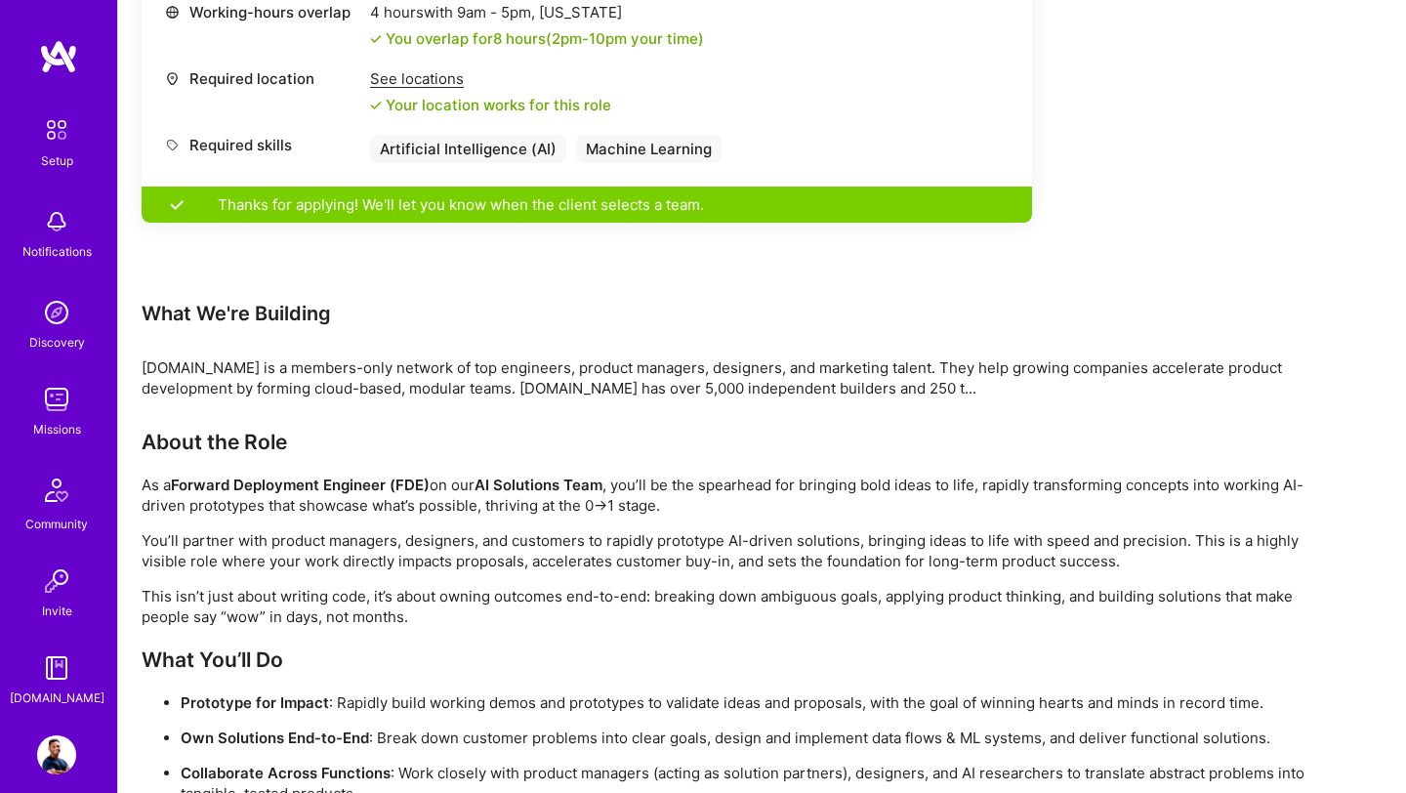
scroll to position [1578, 0]
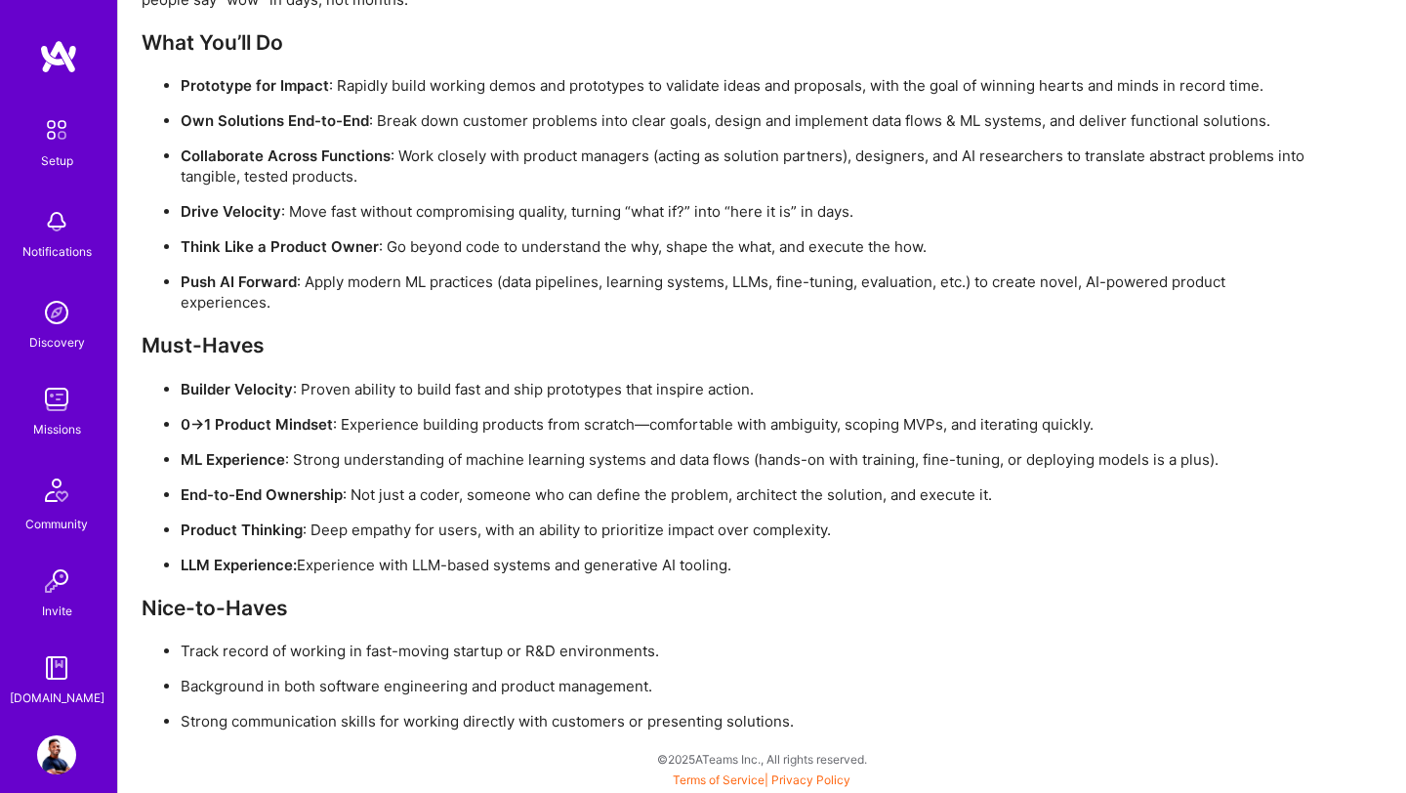
click at [55, 435] on div "Missions" at bounding box center [57, 429] width 48 height 20
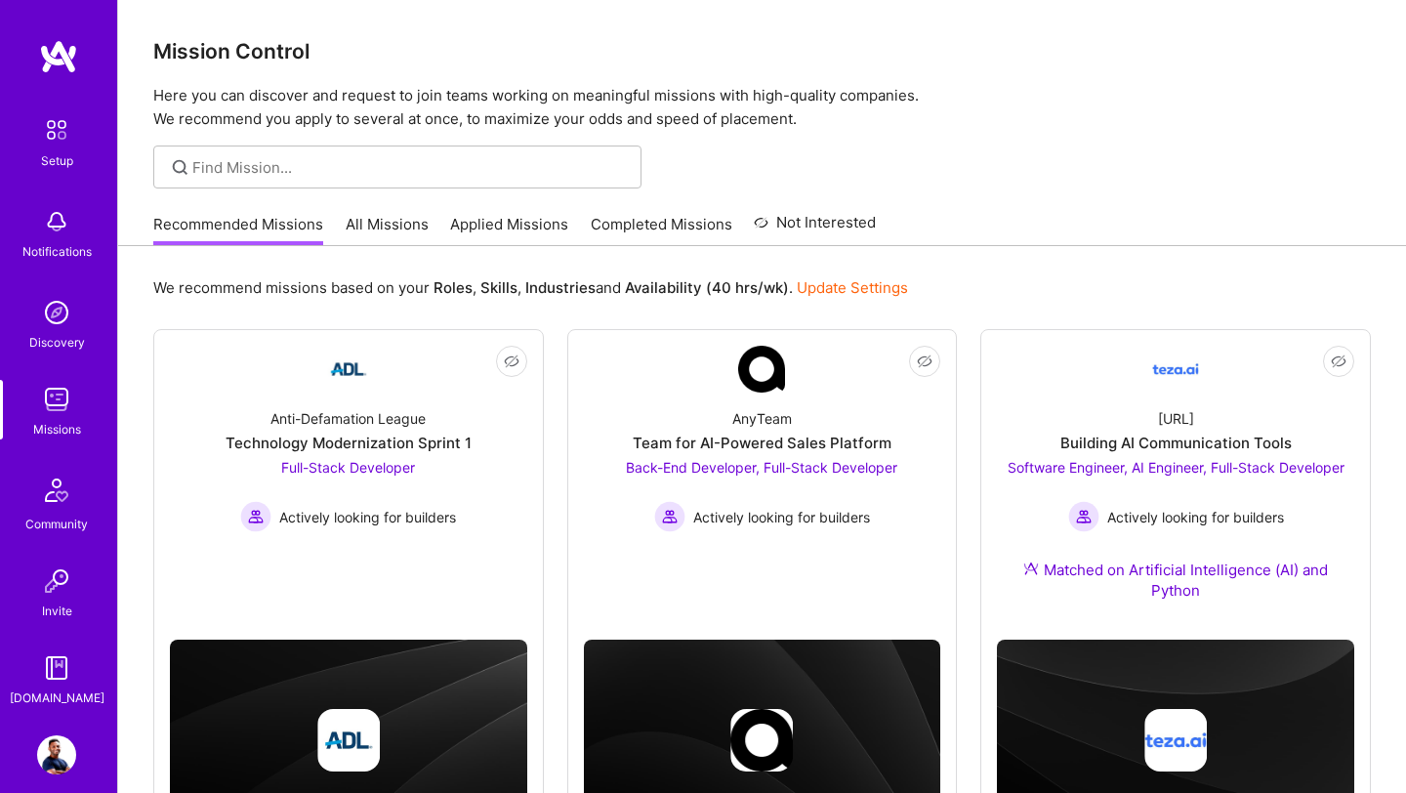
click at [390, 225] on link "All Missions" at bounding box center [387, 230] width 83 height 32
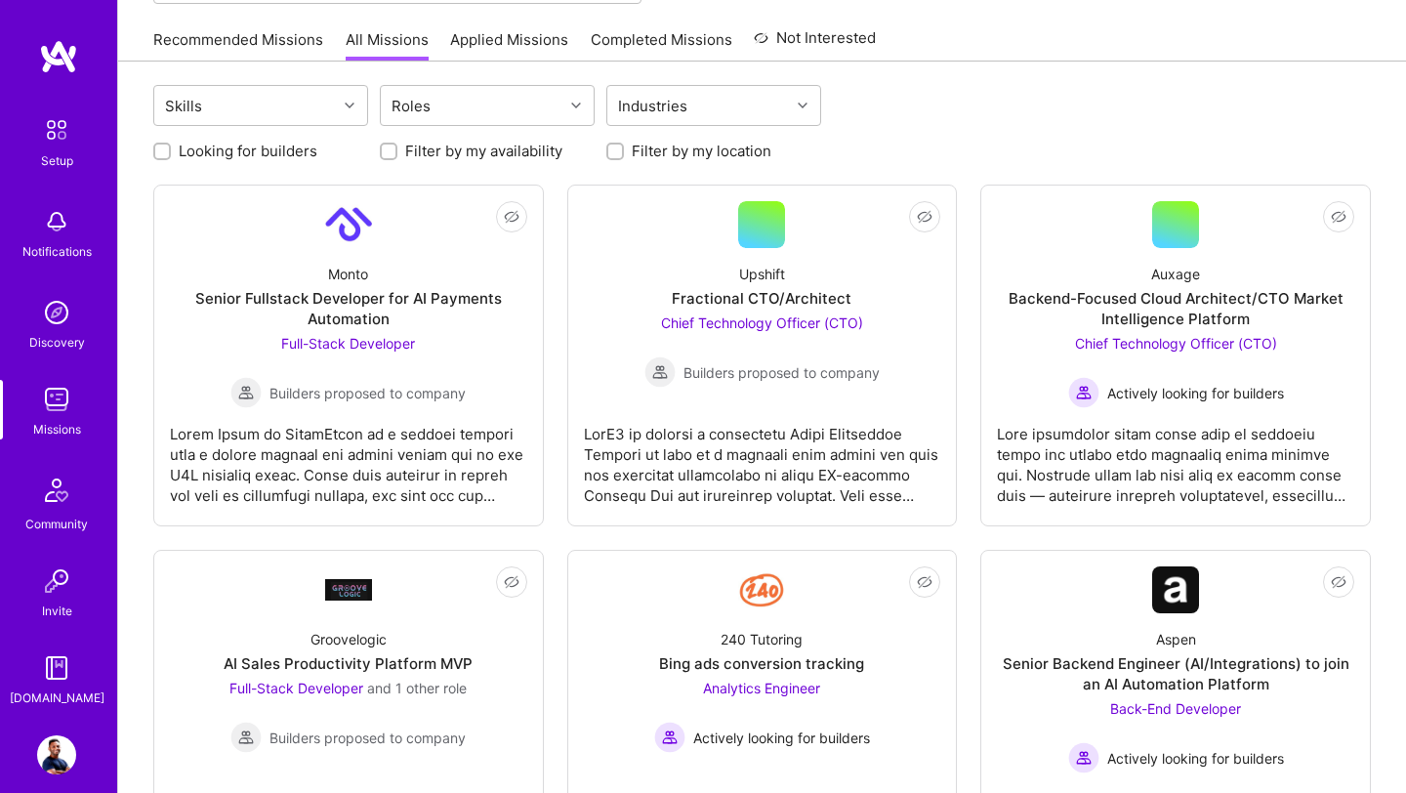
scroll to position [186, 0]
click at [249, 41] on link "Recommended Missions" at bounding box center [238, 43] width 170 height 32
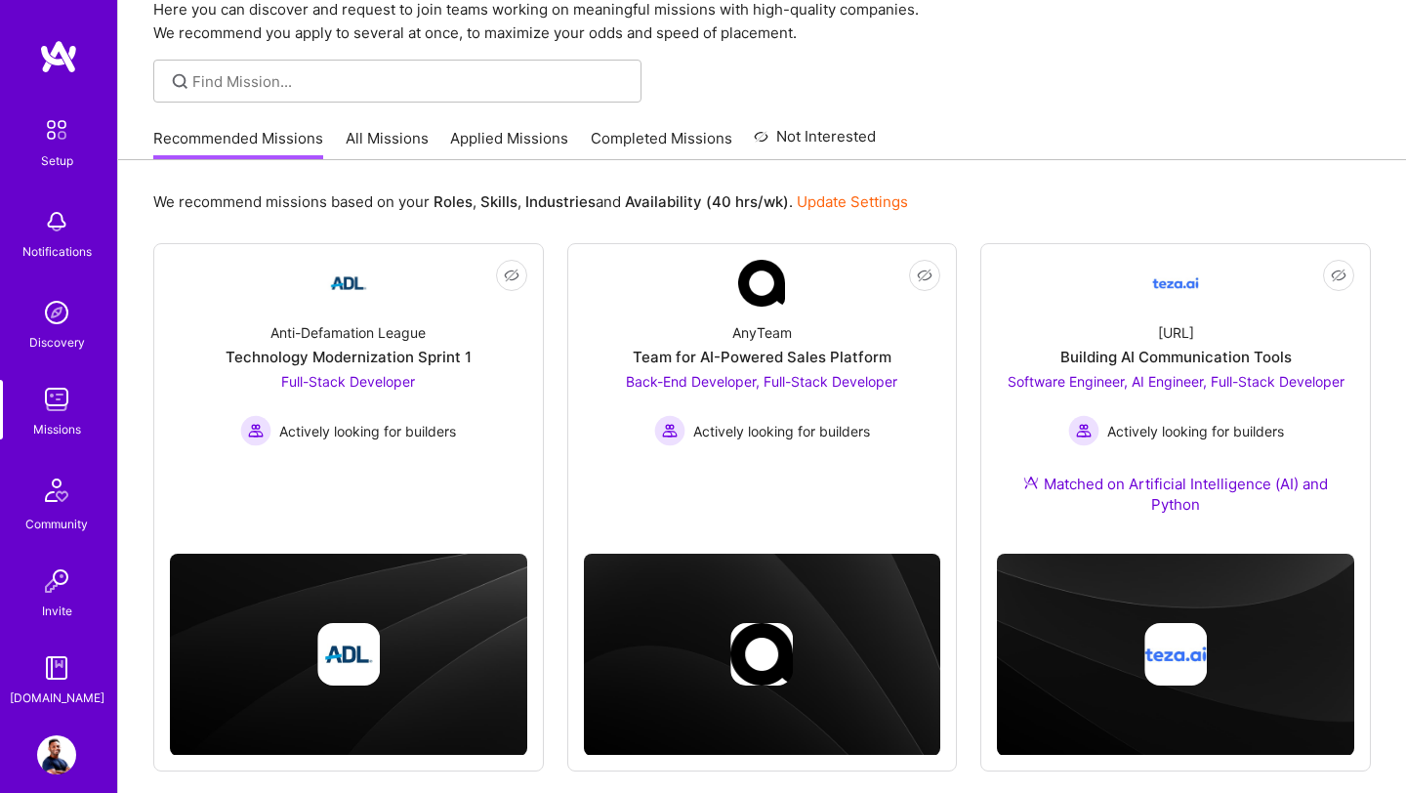
scroll to position [91, 0]
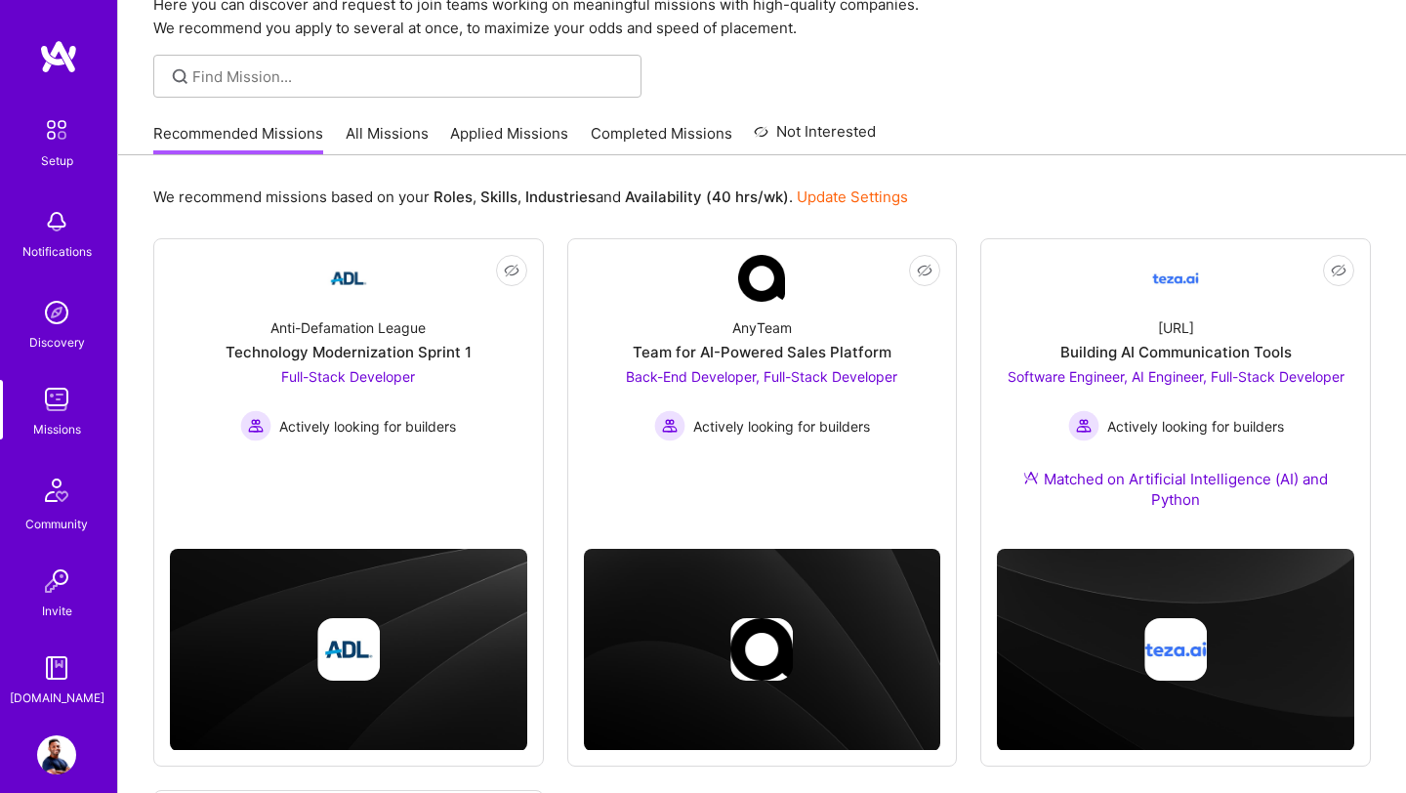
click at [476, 121] on div "Recommended Missions All Missions Applied Missions Completed Missions Not Inter…" at bounding box center [514, 133] width 722 height 42
click at [479, 132] on link "Applied Missions" at bounding box center [509, 139] width 118 height 32
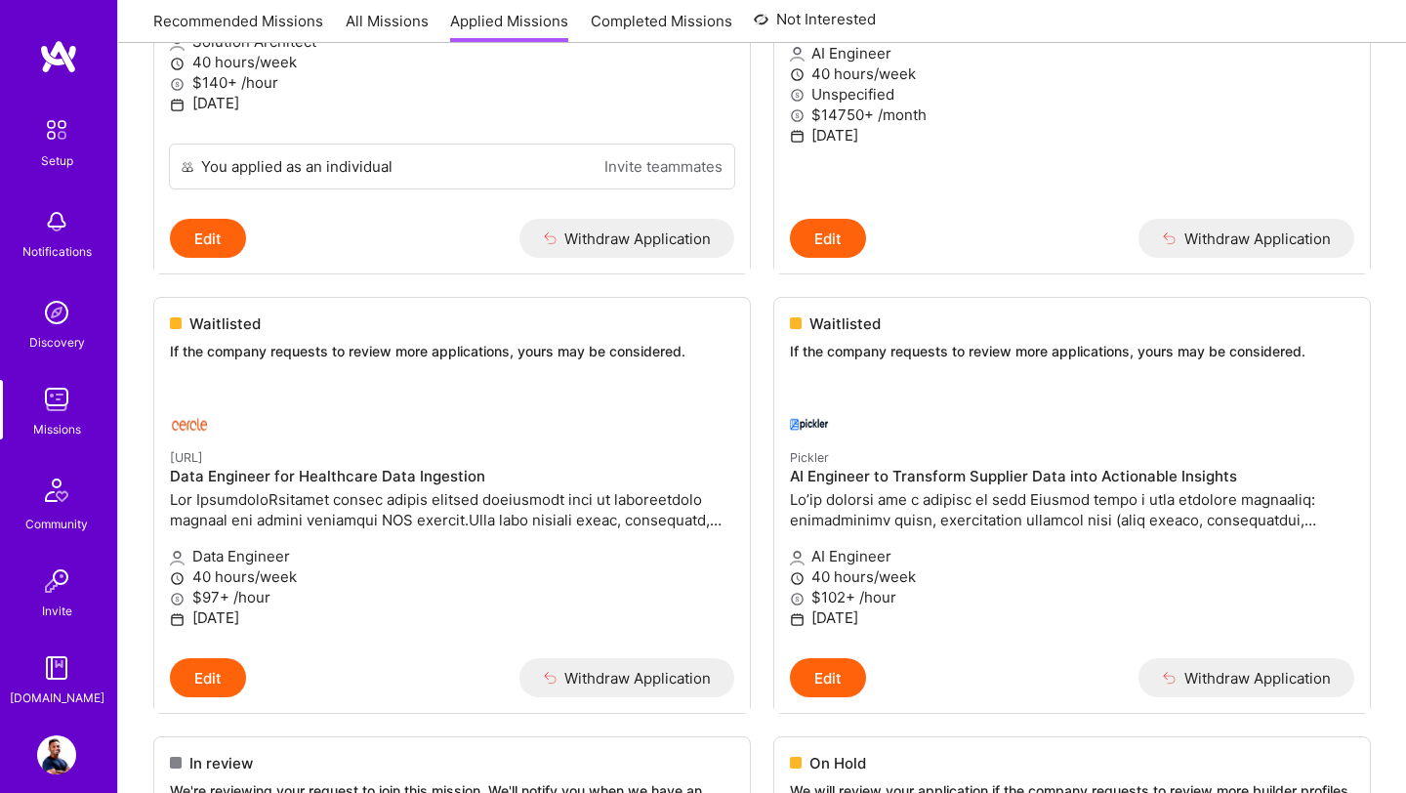
scroll to position [565, 0]
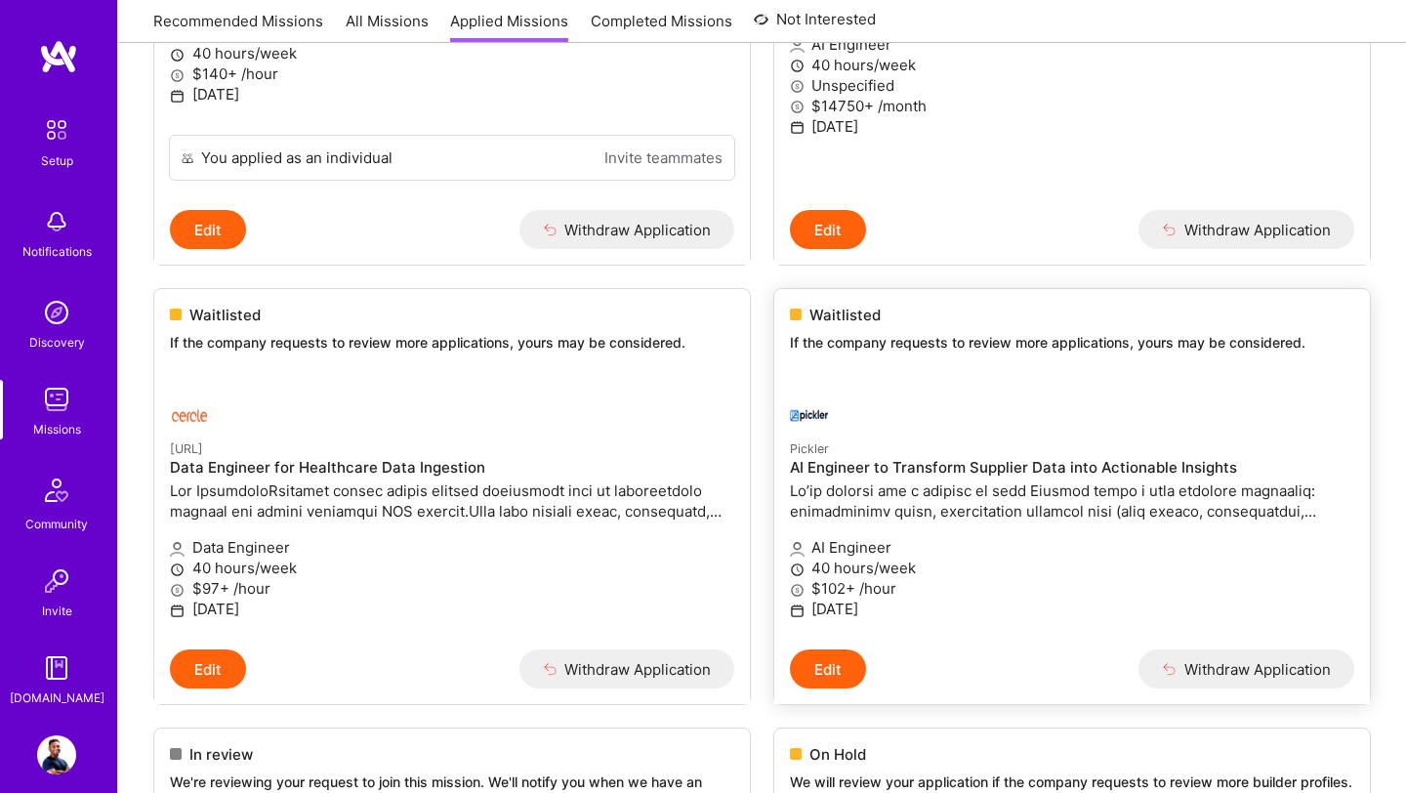
click at [958, 378] on link "Pickler AI Engineer to Transform Supplier Data into Actionable Insights AI Engi…" at bounding box center [1071, 512] width 595 height 274
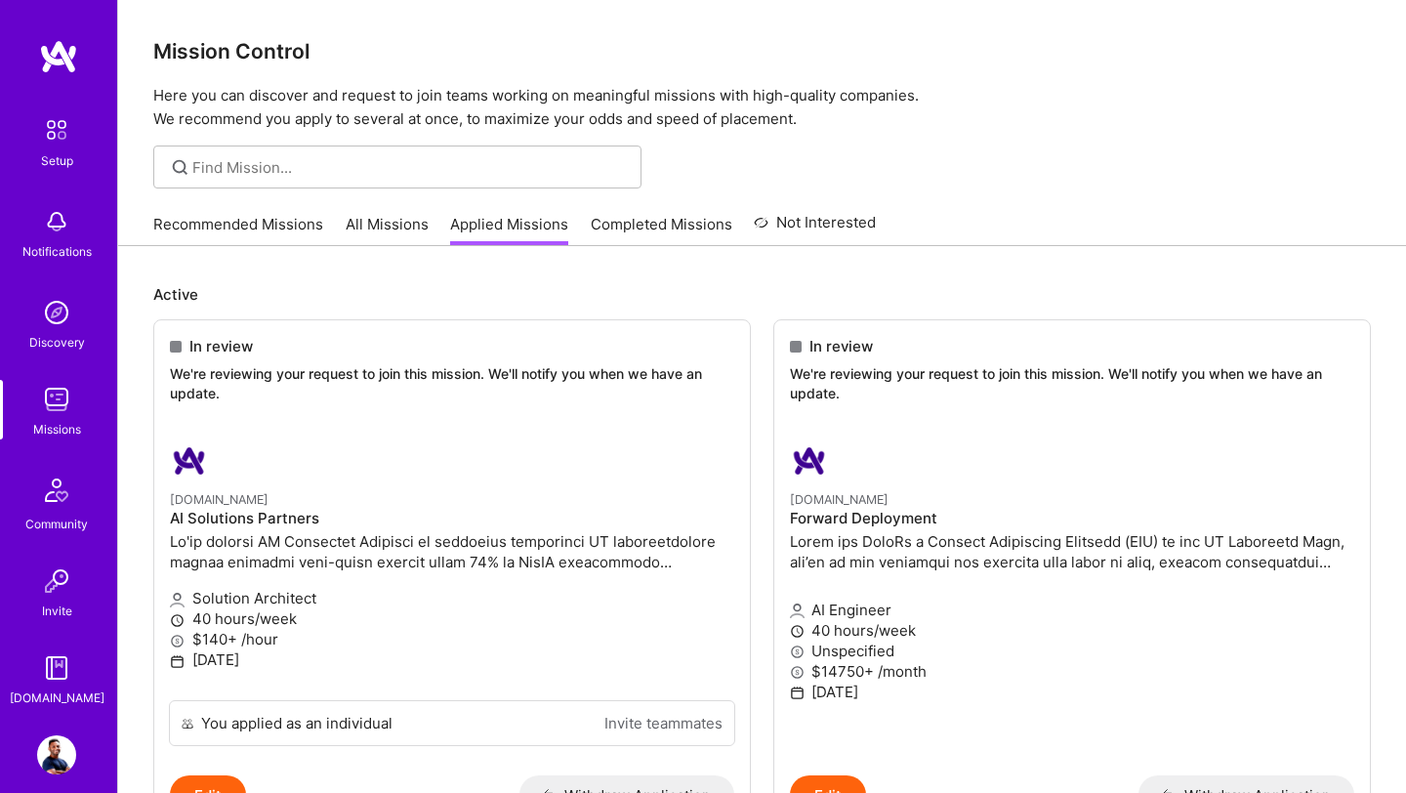
scroll to position [565, 0]
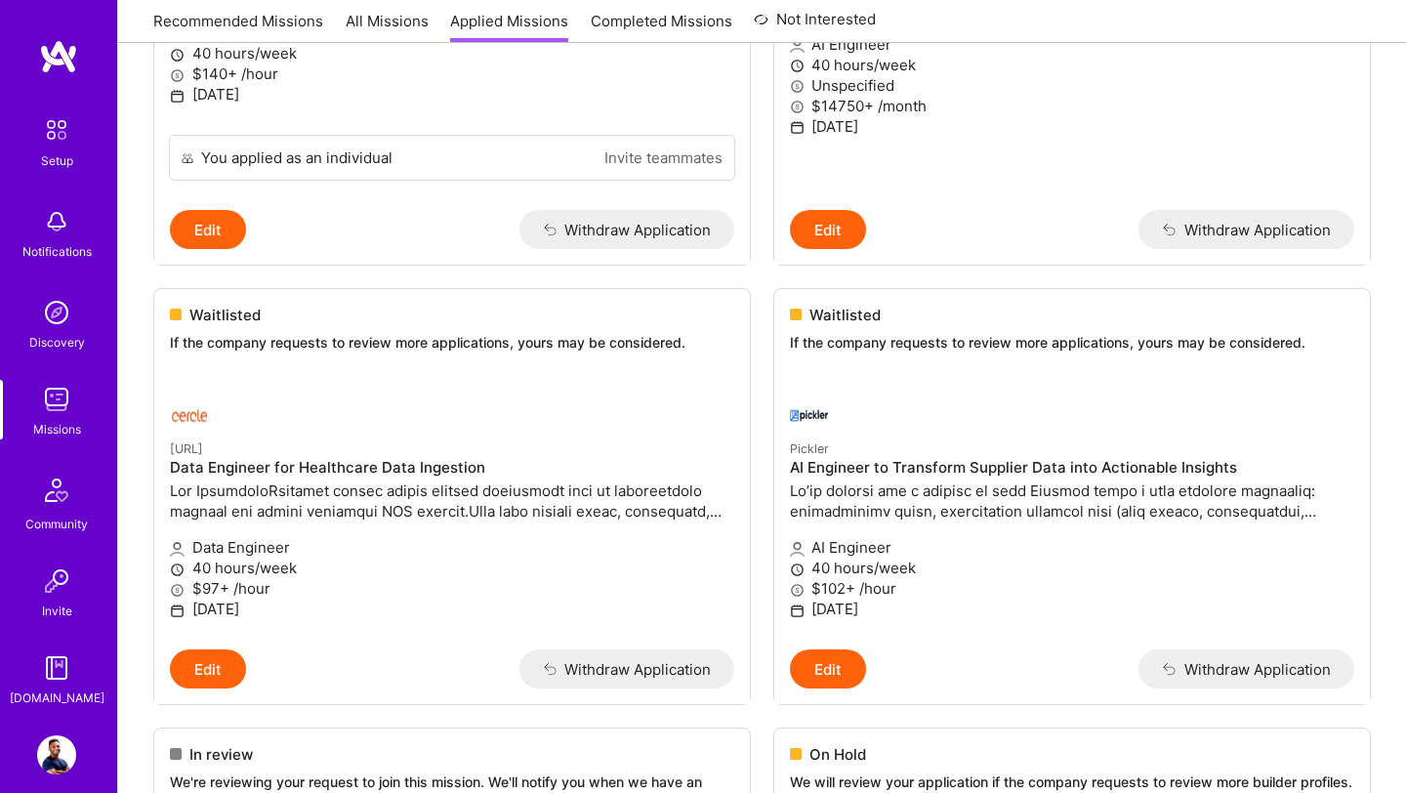
click at [53, 422] on div "Missions" at bounding box center [57, 429] width 48 height 20
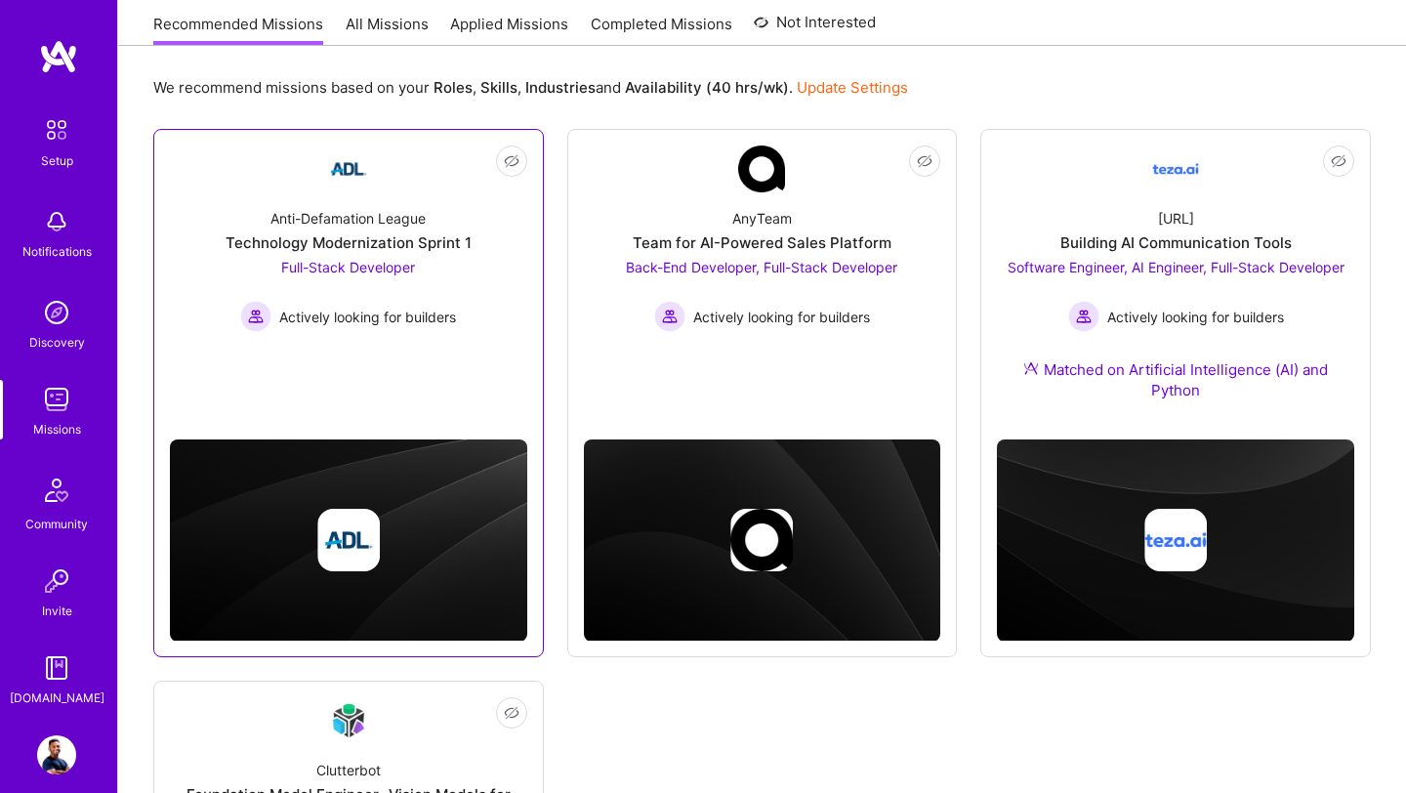
scroll to position [190, 0]
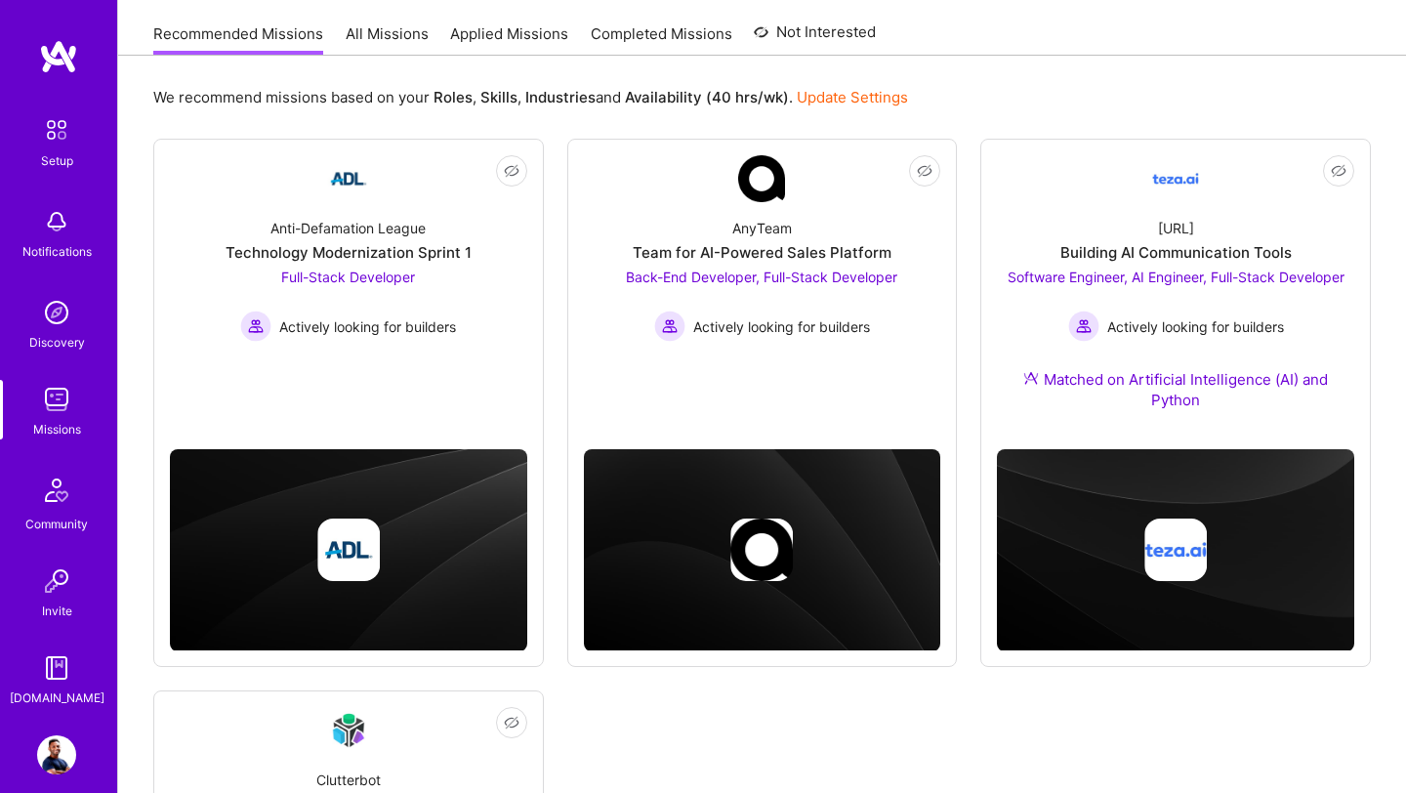
click at [381, 34] on link "All Missions" at bounding box center [387, 39] width 83 height 32
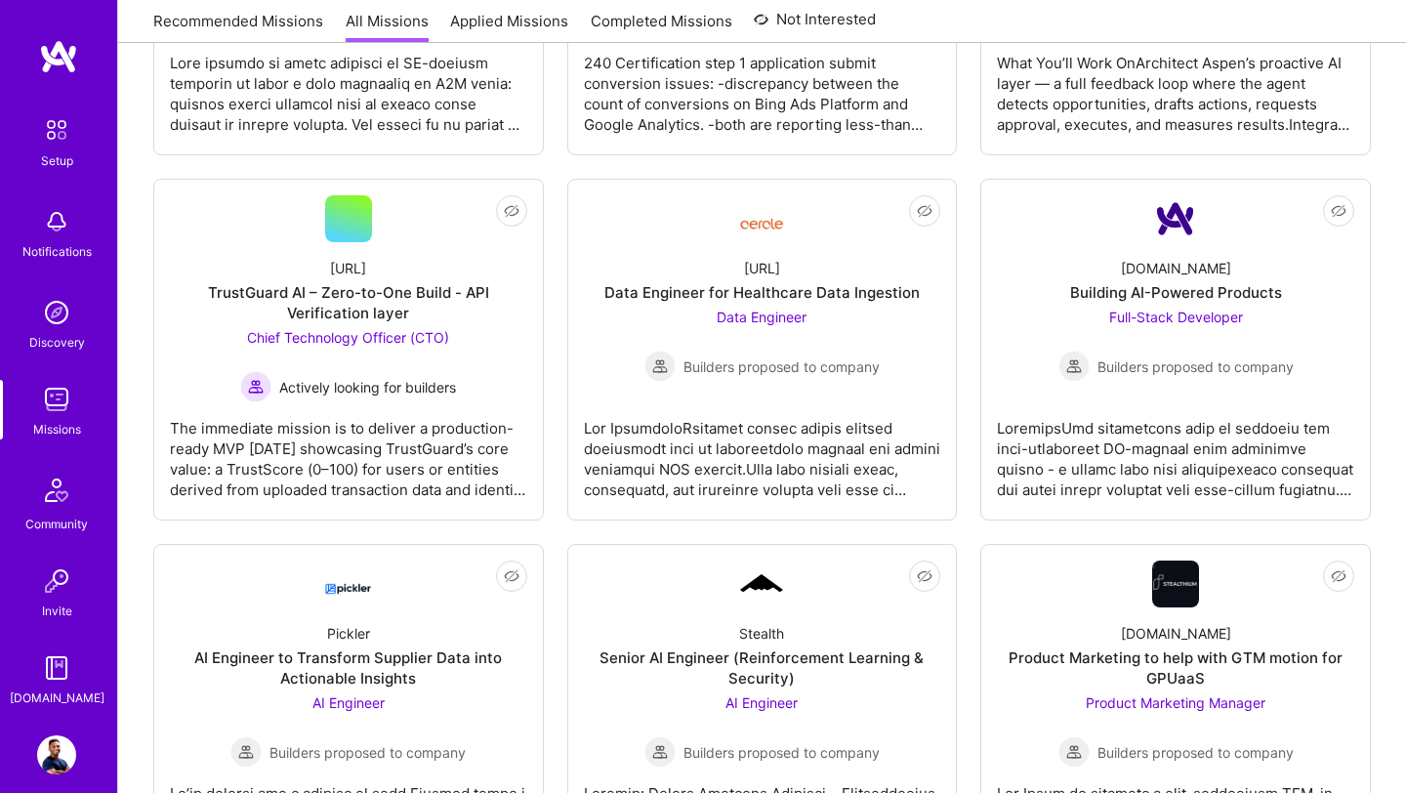
scroll to position [923, 0]
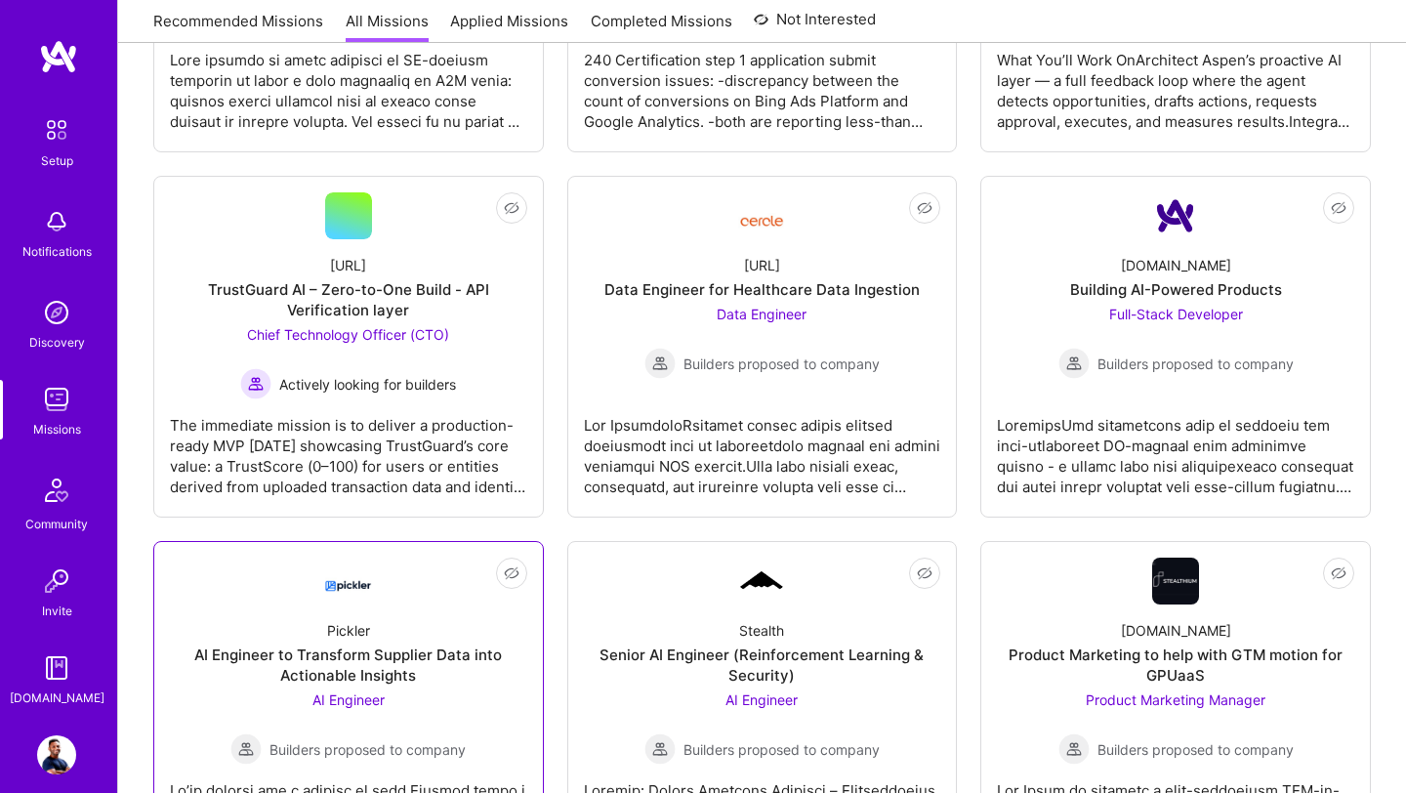
click at [360, 586] on img at bounding box center [348, 580] width 47 height 35
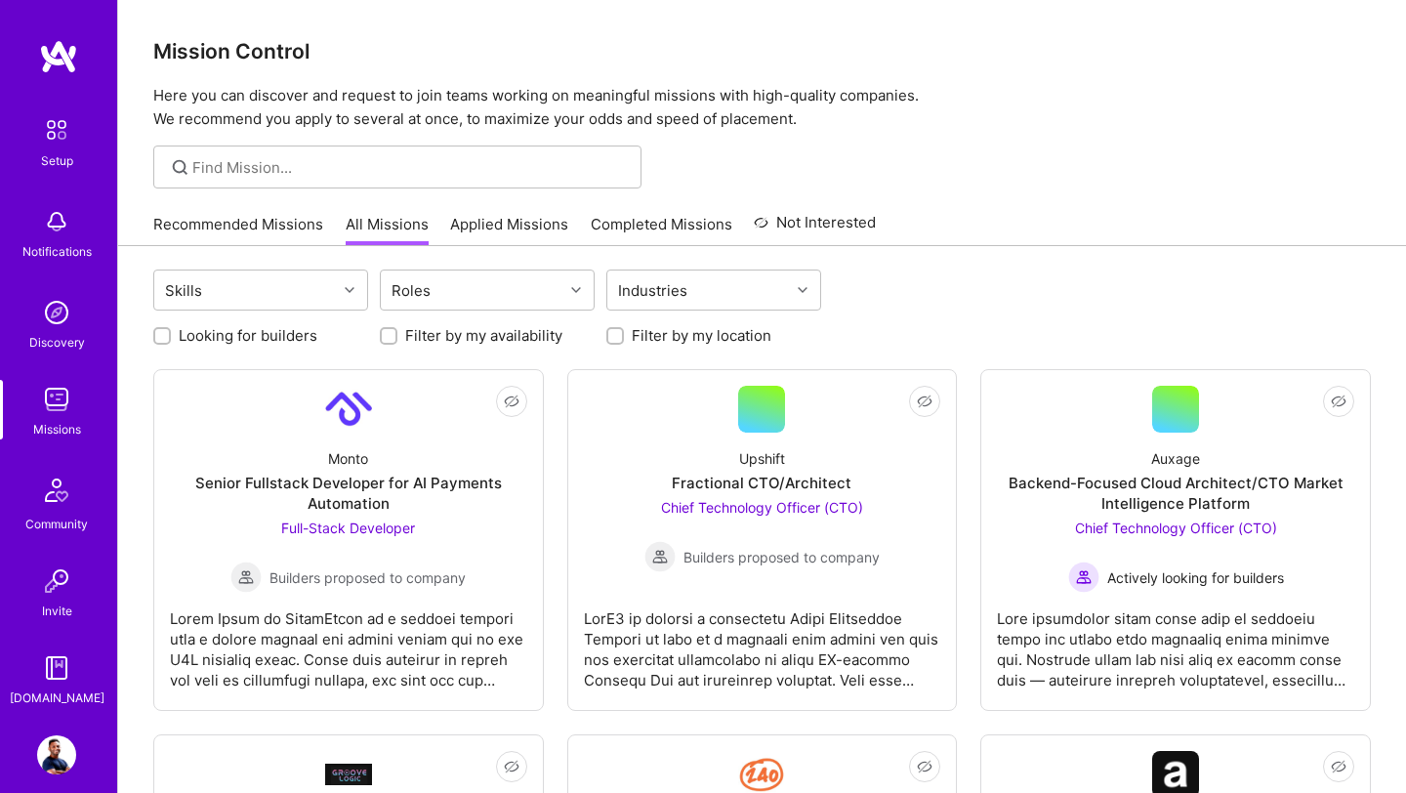
click at [159, 336] on input "Looking for builders" at bounding box center [164, 337] width 14 height 14
checkbox input "true"
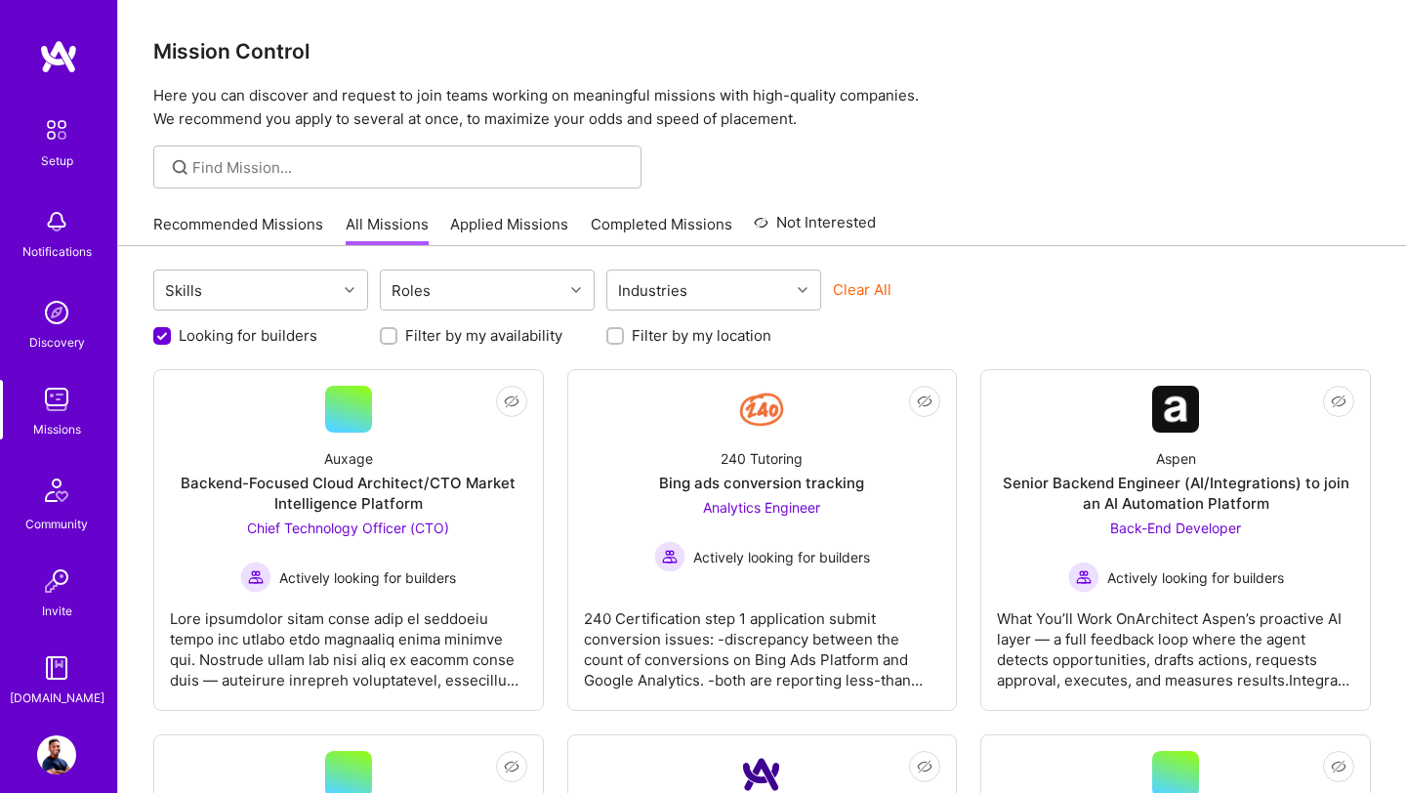
click at [194, 224] on link "Recommended Missions" at bounding box center [238, 230] width 170 height 32
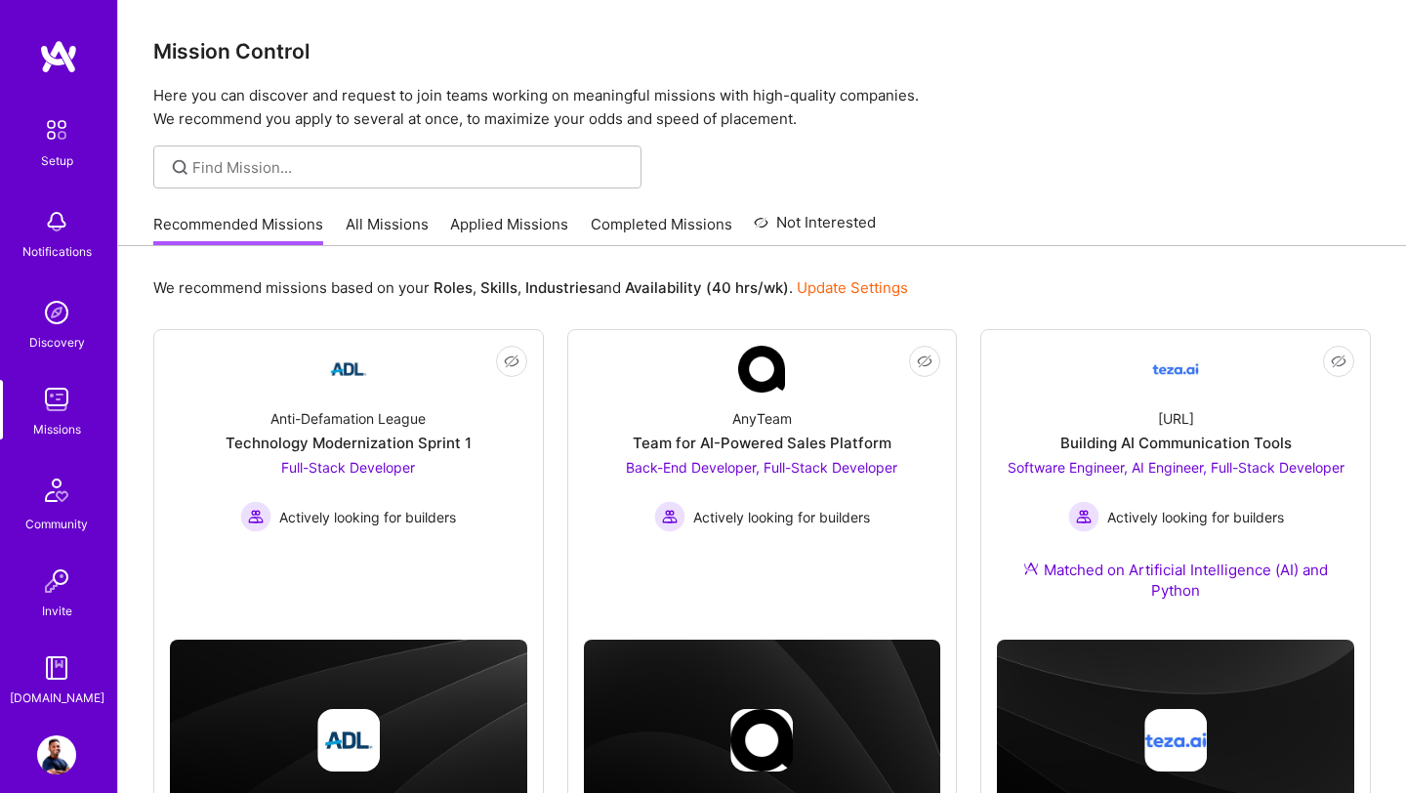
click at [500, 227] on link "Applied Missions" at bounding box center [509, 230] width 118 height 32
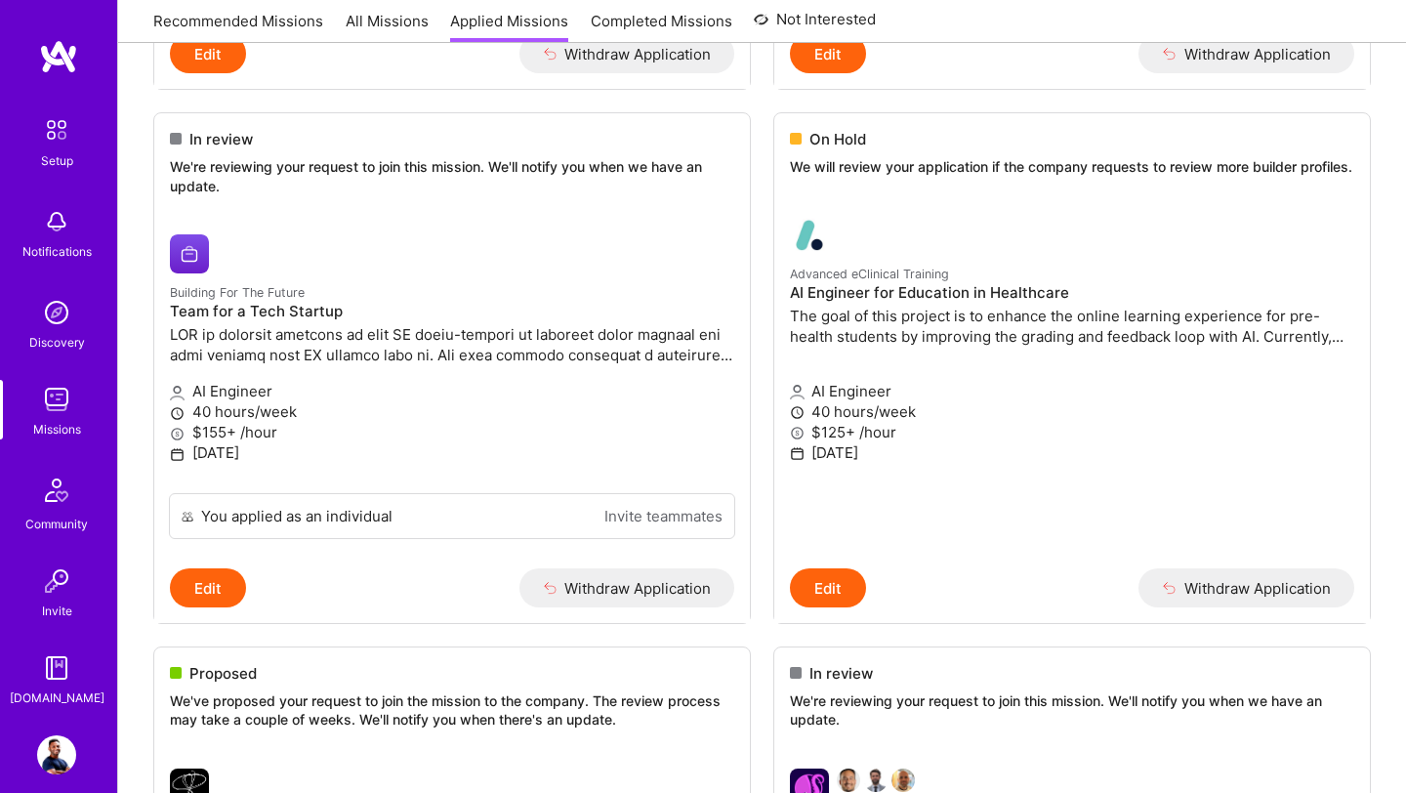
scroll to position [1173, 0]
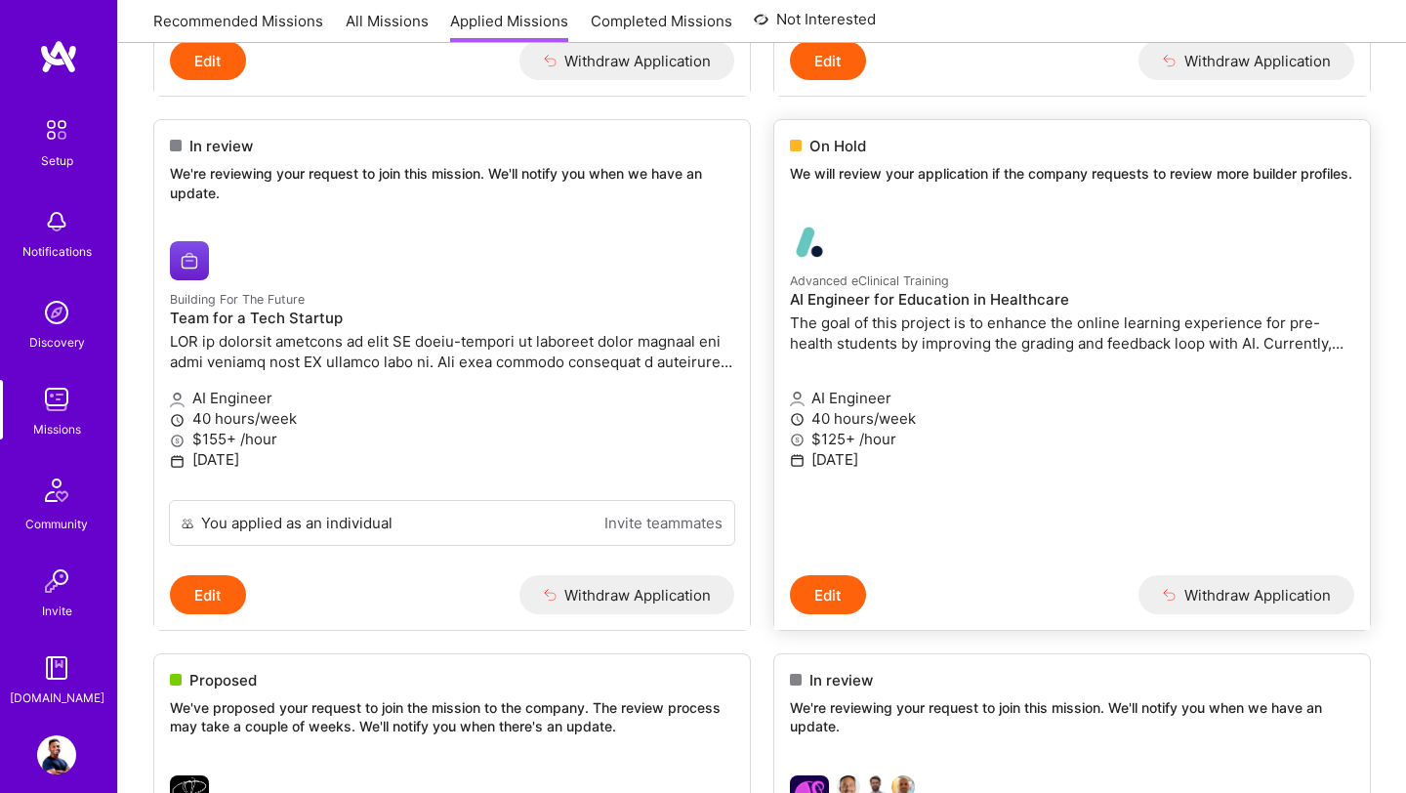
click at [834, 144] on span "On Hold" at bounding box center [837, 146] width 57 height 20
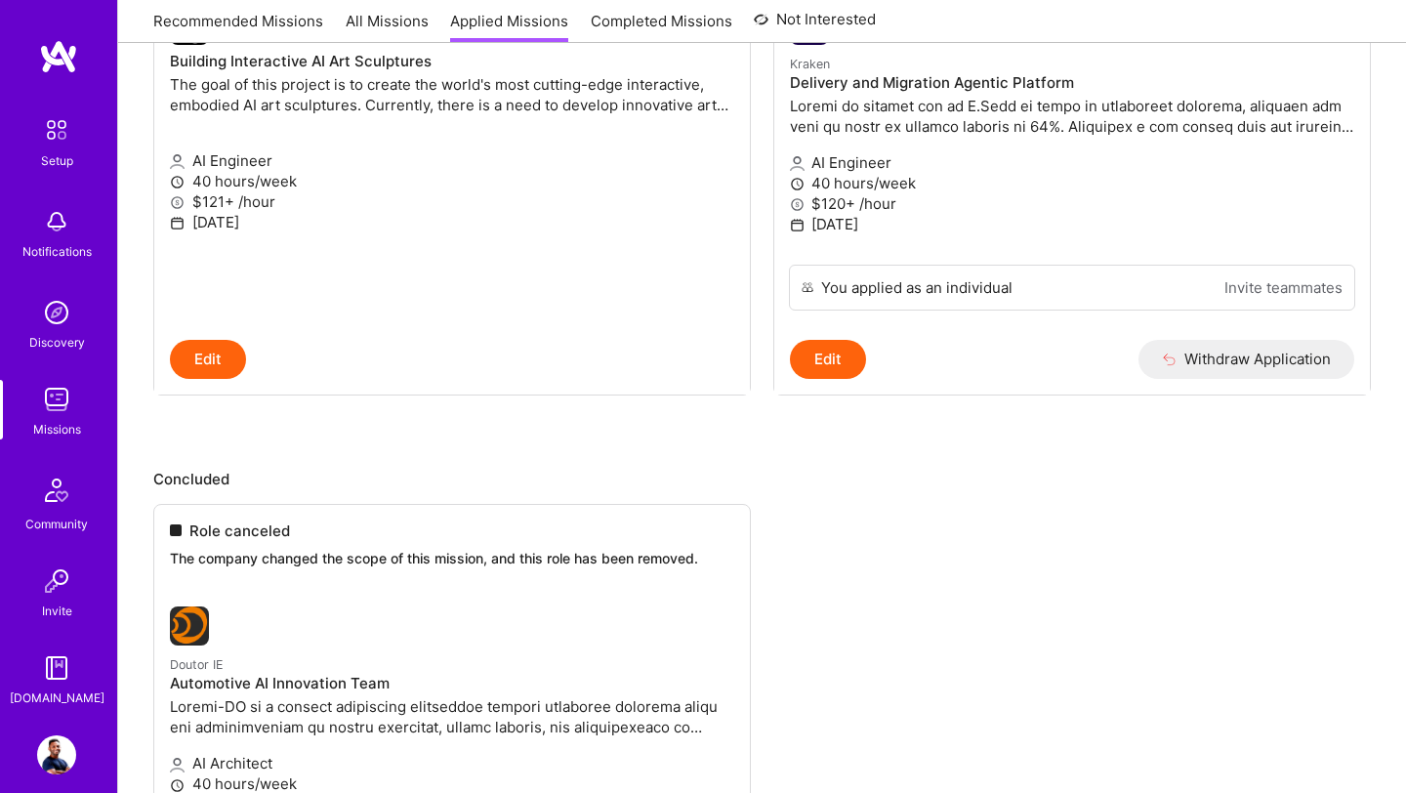
scroll to position [2128, 0]
